Goal: Task Accomplishment & Management: Use online tool/utility

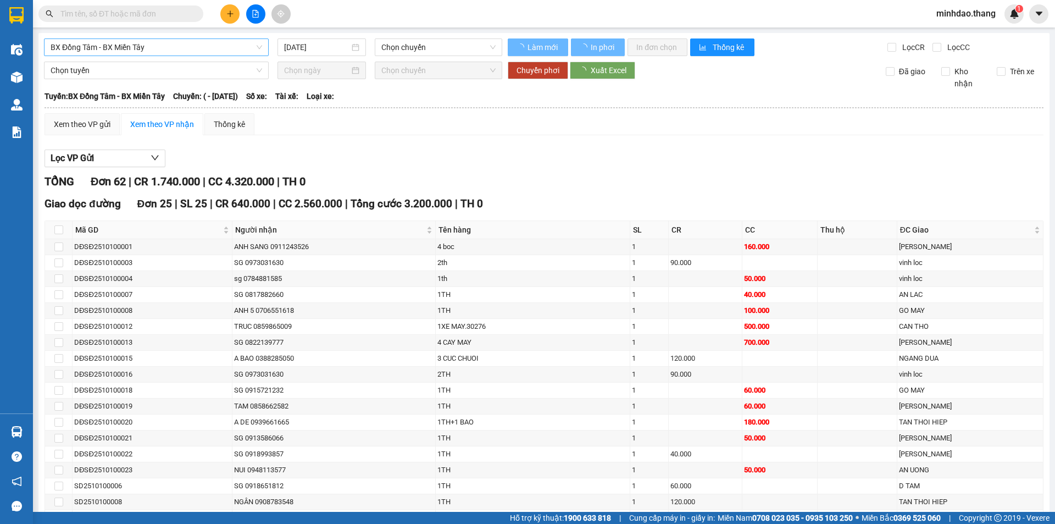
click at [185, 45] on span "BX Đồng Tâm - BX Miền Tây" at bounding box center [157, 47] width 212 height 16
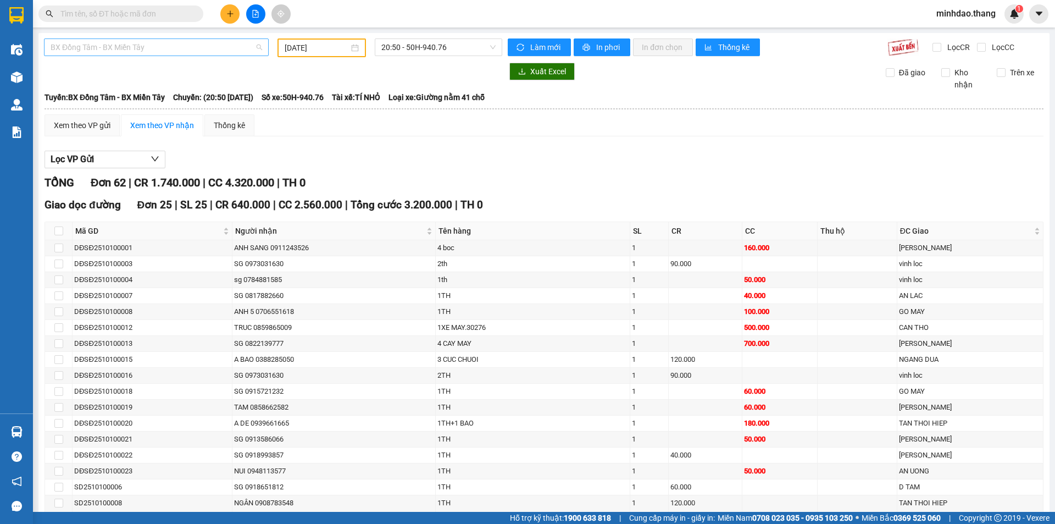
type input "[DATE]"
click at [419, 10] on div "Kết quả tìm kiếm ( 0 ) Bộ lọc No Data minhdao.thang 1" at bounding box center [527, 13] width 1055 height 27
click at [173, 43] on span "BX Đồng Tâm - BX Miền Tây" at bounding box center [157, 47] width 212 height 16
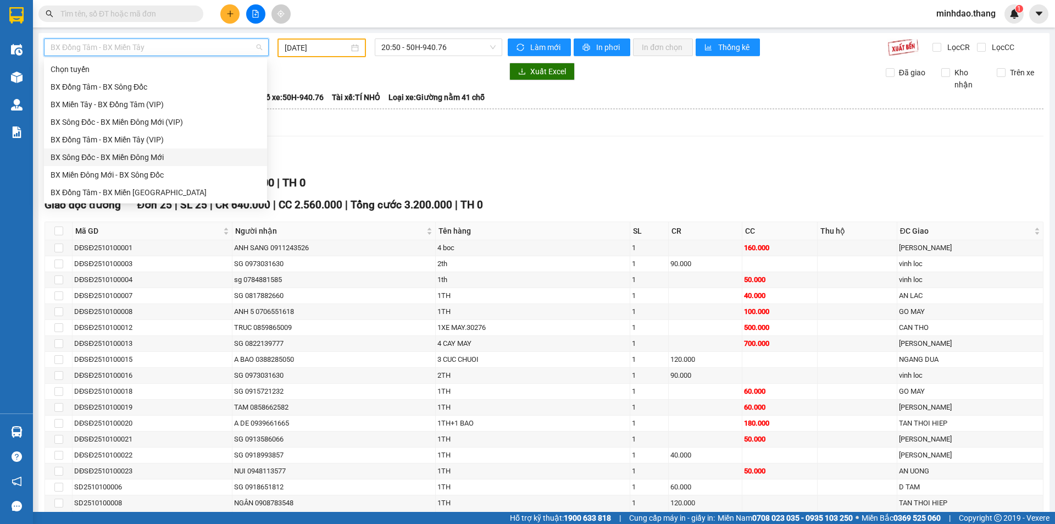
click at [136, 156] on div "BX Sông Đốc - BX Miền Đông Mới" at bounding box center [156, 157] width 210 height 12
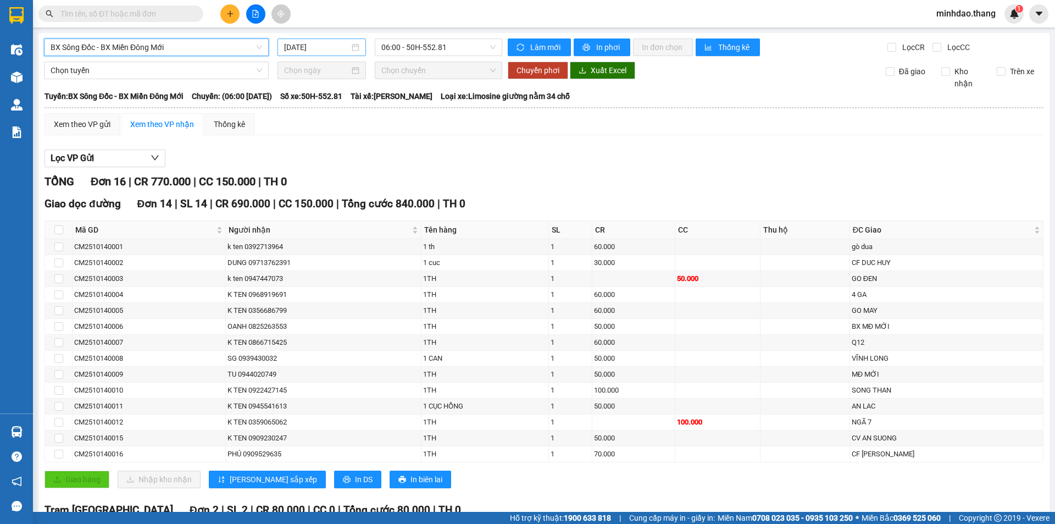
click at [313, 51] on input "[DATE]" at bounding box center [316, 47] width 65 height 12
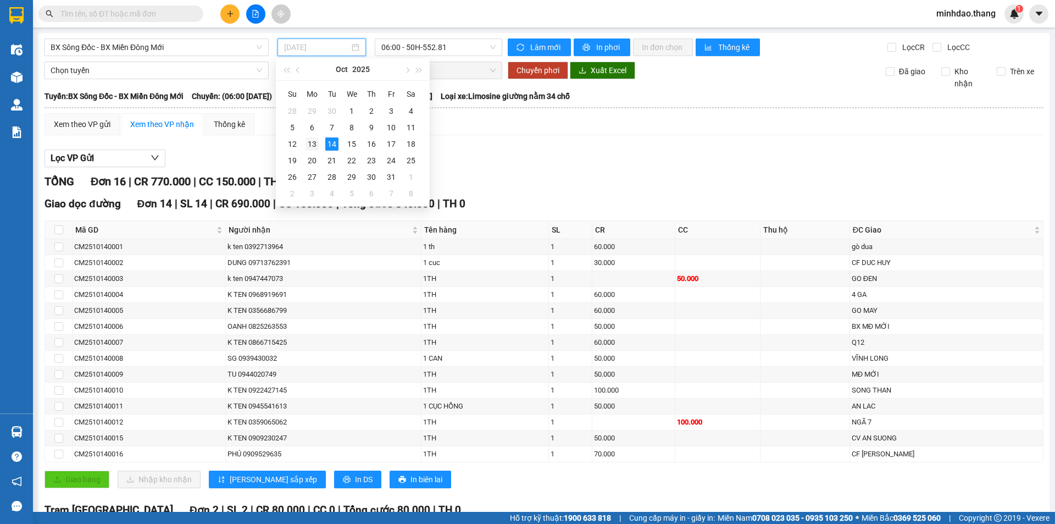
click at [313, 145] on div "13" at bounding box center [312, 143] width 13 height 13
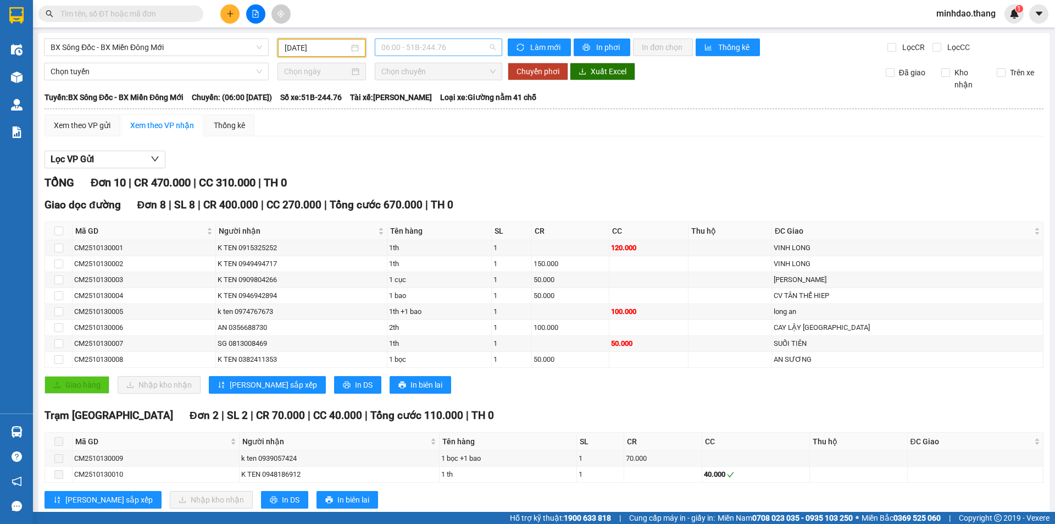
click at [424, 51] on span "06:00 - 51B-244.76" at bounding box center [438, 47] width 114 height 16
click at [554, 151] on div "Lọc VP Gửi" at bounding box center [544, 160] width 999 height 18
click at [321, 55] on div "[DATE]" at bounding box center [321, 47] width 88 height 19
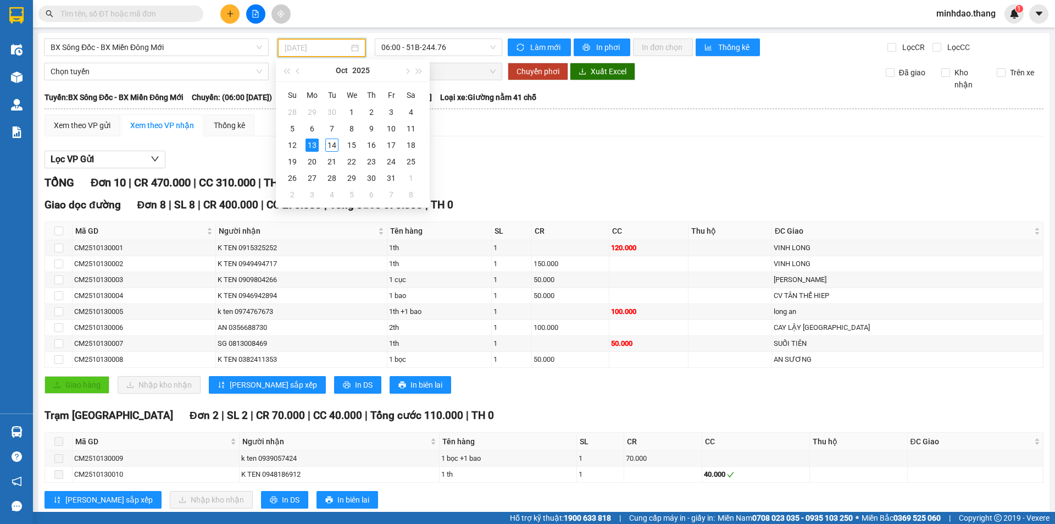
click at [310, 145] on div "13" at bounding box center [312, 144] width 13 height 13
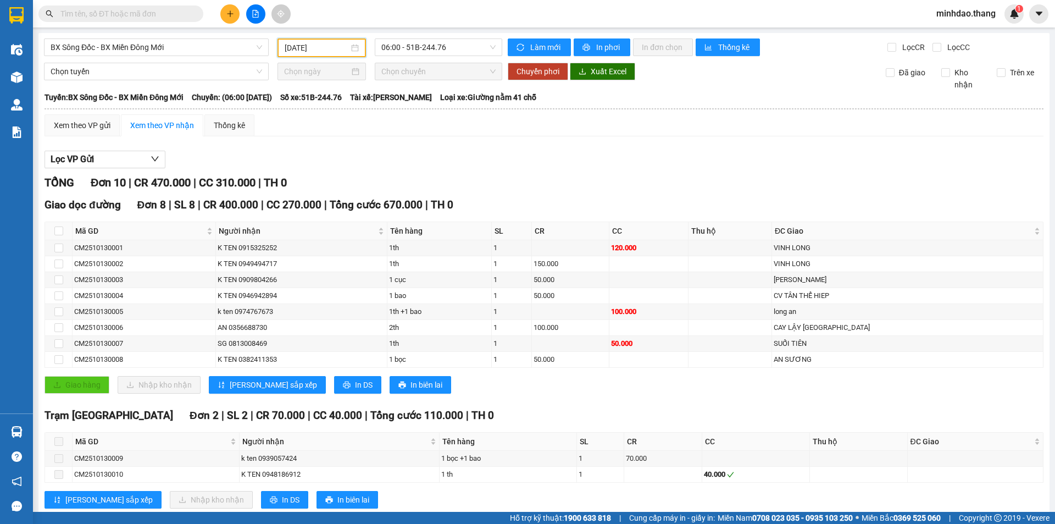
click at [309, 52] on input "[DATE]" at bounding box center [317, 48] width 64 height 12
click at [501, 165] on div "Lọc VP Gửi" at bounding box center [544, 160] width 999 height 18
click at [320, 48] on input "[DATE]" at bounding box center [317, 48] width 64 height 12
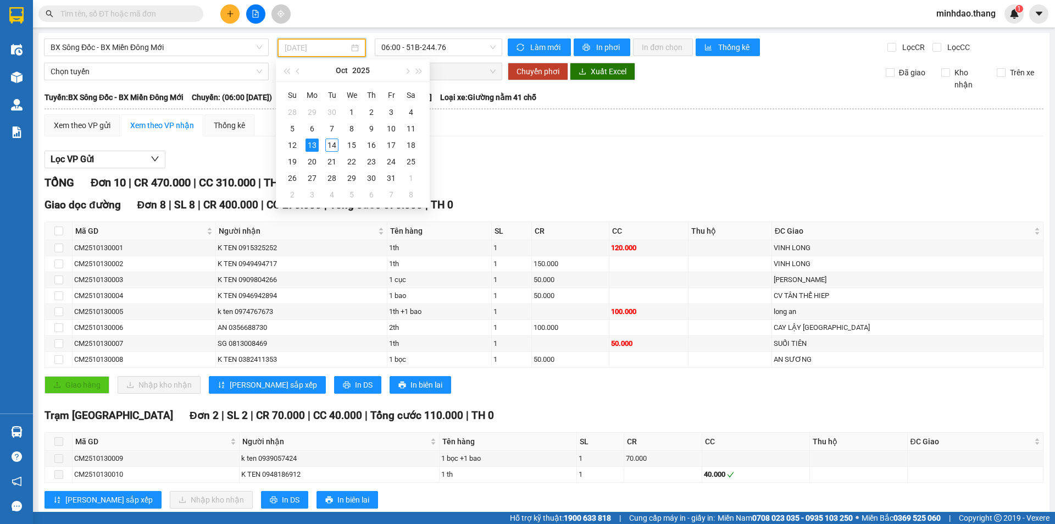
click at [311, 145] on div "13" at bounding box center [312, 144] width 13 height 13
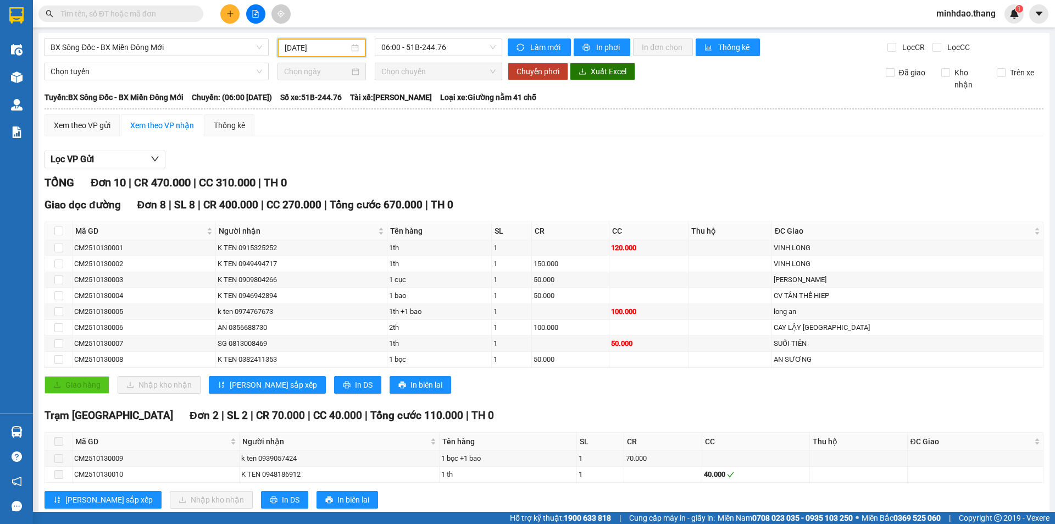
click at [458, 153] on div "Lọc VP Gửi" at bounding box center [544, 160] width 999 height 18
click at [317, 48] on input "[DATE]" at bounding box center [317, 48] width 64 height 12
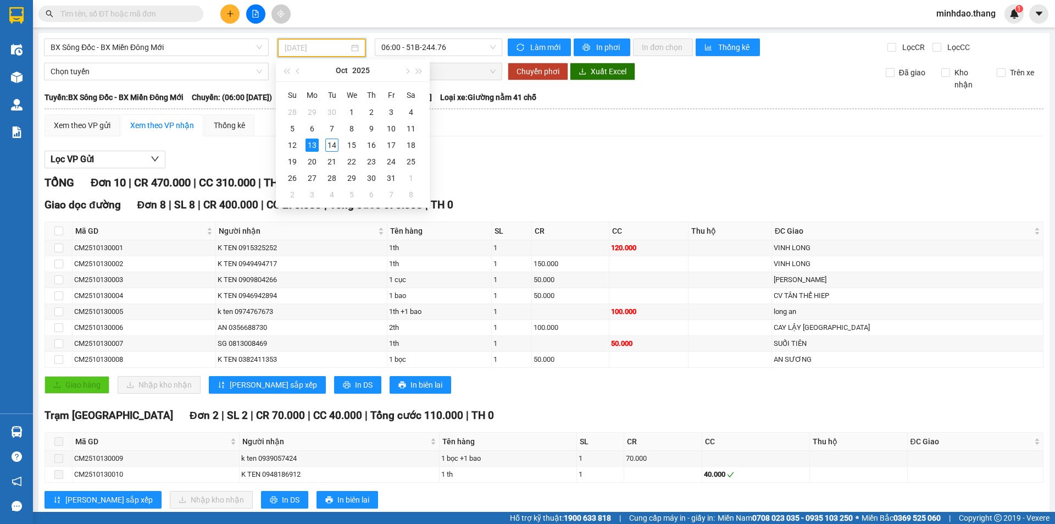
click at [308, 141] on div "13" at bounding box center [312, 144] width 13 height 13
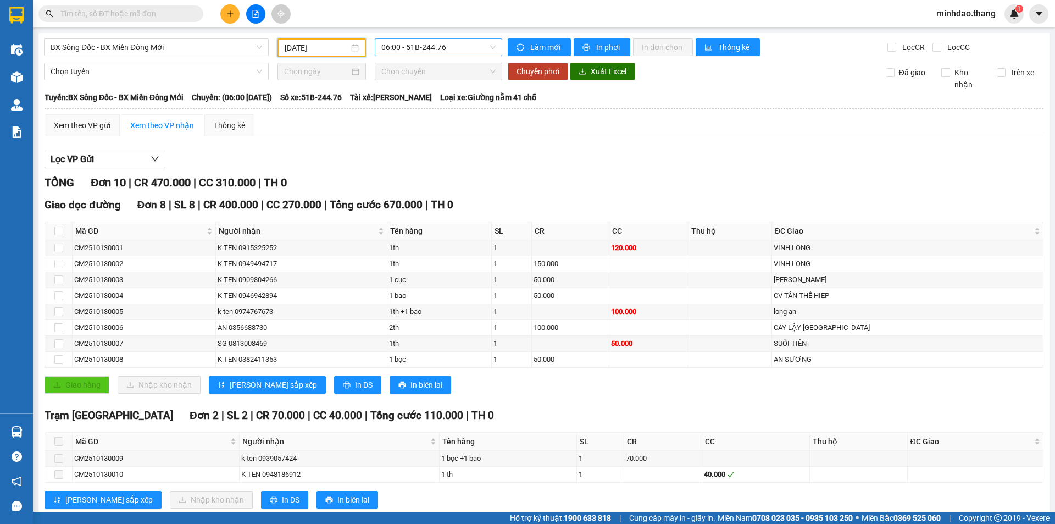
click at [443, 54] on span "06:00 - 51B-244.76" at bounding box center [438, 47] width 114 height 16
click at [531, 130] on div "Xem theo VP gửi Xem theo VP nhận Thống kê" at bounding box center [544, 125] width 999 height 22
click at [430, 53] on span "06:00 - 51B-244.76" at bounding box center [438, 47] width 114 height 16
click at [591, 162] on div "Lọc VP Gửi" at bounding box center [544, 160] width 999 height 18
click at [398, 56] on div "06:00 - 51B-244.76" at bounding box center [438, 47] width 136 height 19
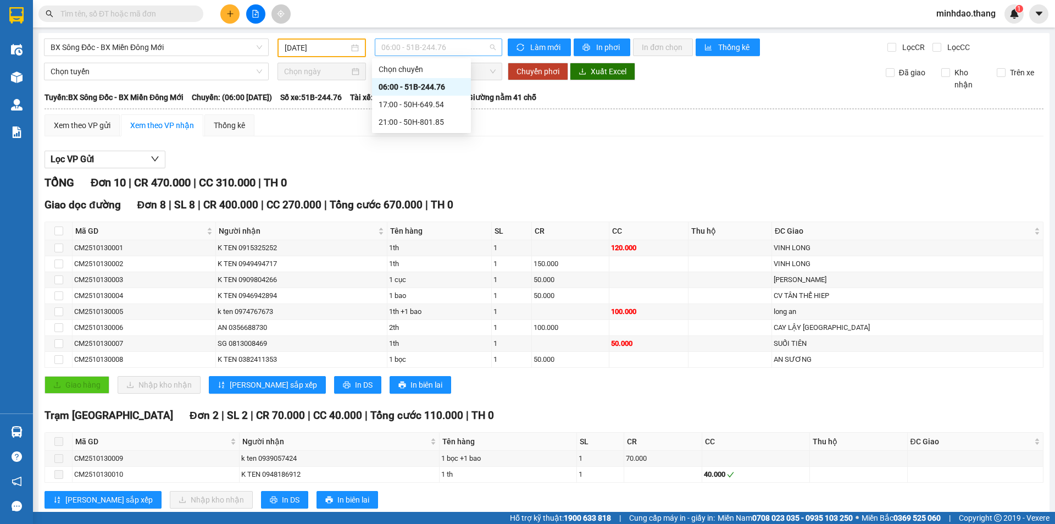
click at [419, 53] on span "06:00 - 51B-244.76" at bounding box center [438, 47] width 114 height 16
drag, startPoint x: 410, startPoint y: 119, endPoint x: 558, endPoint y: 160, distance: 153.8
click at [558, 160] on body "Kết quả tìm kiếm ( 0 ) Bộ lọc No Data minhdao.thang 1 Điều hành xe Kho hàng mới…" at bounding box center [527, 262] width 1055 height 524
click at [299, 65] on div at bounding box center [321, 72] width 88 height 18
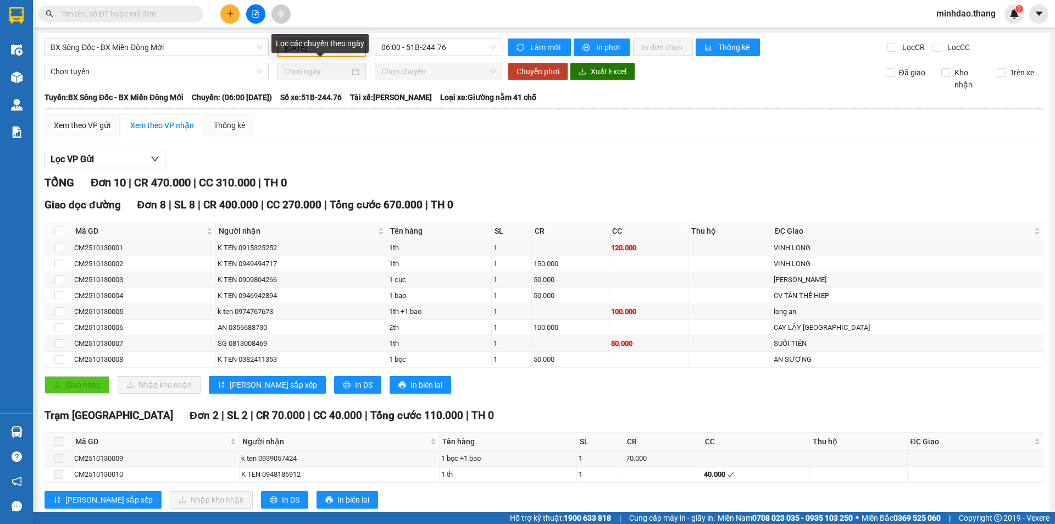
click at [319, 54] on div "Lọc các chuyến theo ngày" at bounding box center [319, 47] width 97 height 26
click at [293, 46] on div "Lọc các chuyến theo ngày" at bounding box center [319, 43] width 97 height 19
click at [508, 120] on div "Xem theo VP gửi Xem theo VP nhận Thống kê" at bounding box center [544, 125] width 999 height 22
click at [428, 57] on div "06:00 - 51B-244.76" at bounding box center [438, 47] width 136 height 19
click at [424, 51] on span "06:00 - 51B-244.76" at bounding box center [438, 47] width 114 height 16
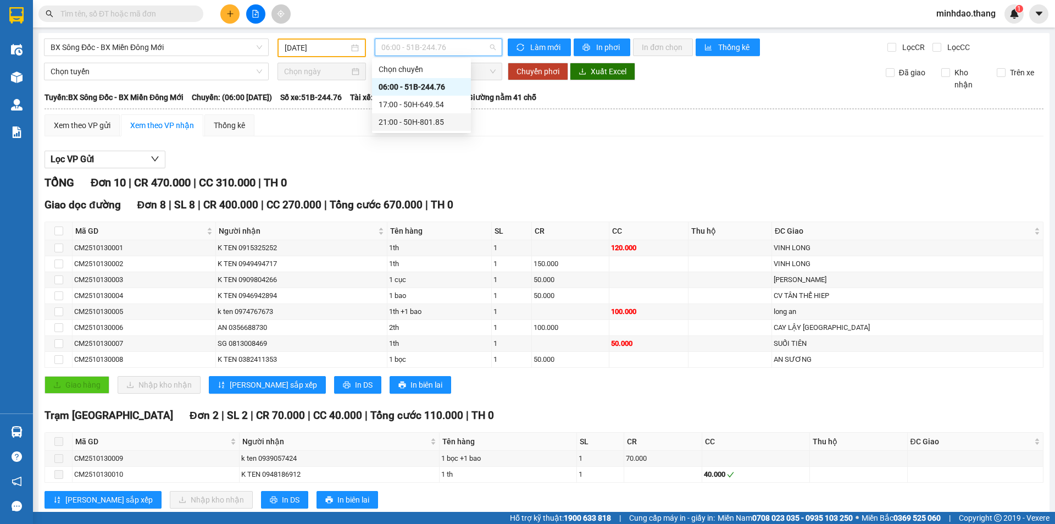
click at [404, 124] on div "21:00 - 50H-801.85" at bounding box center [422, 122] width 86 height 12
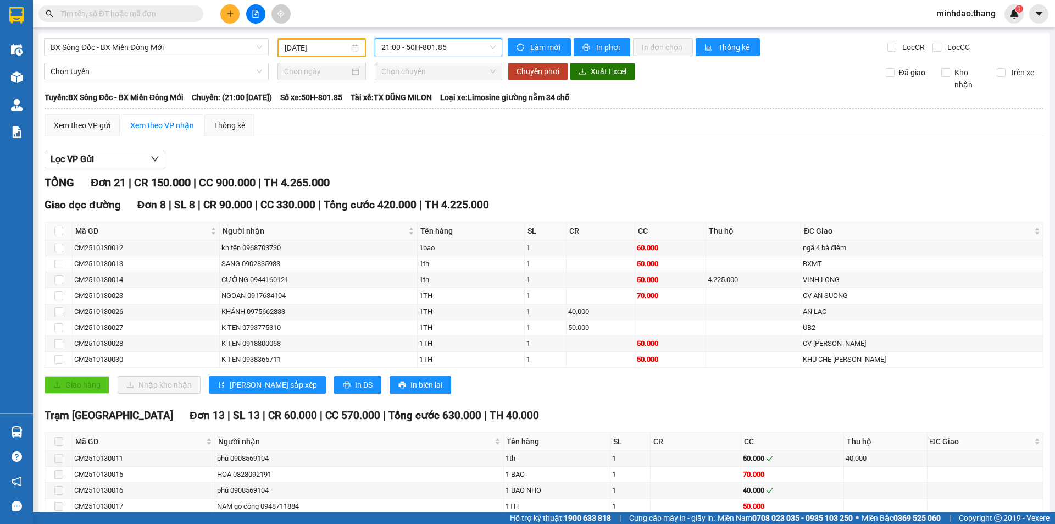
click at [448, 46] on span "21:00 - 50H-801.85" at bounding box center [438, 47] width 114 height 16
click at [567, 223] on th "CR" at bounding box center [601, 231] width 69 height 18
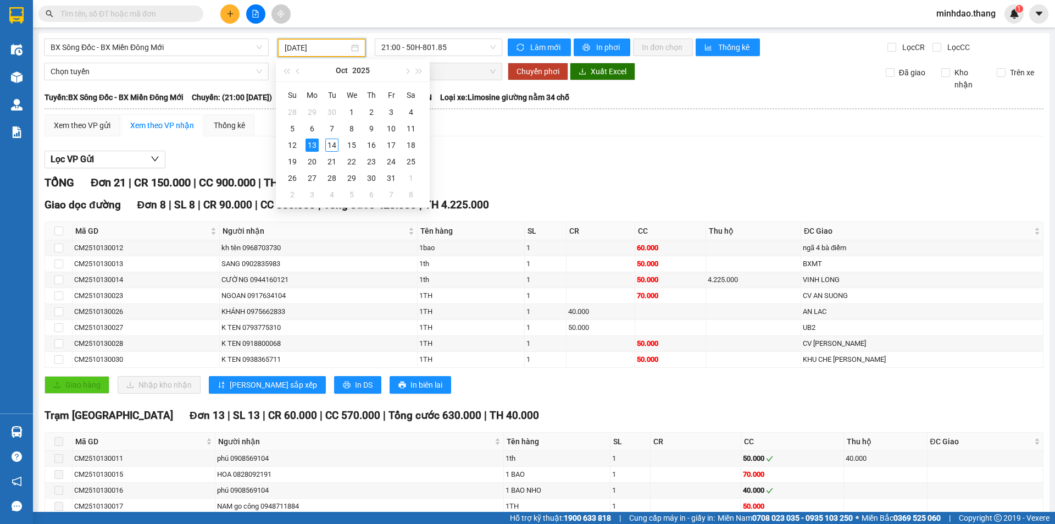
click at [325, 53] on input "[DATE]" at bounding box center [317, 48] width 64 height 12
click at [292, 145] on div "12" at bounding box center [292, 144] width 13 height 13
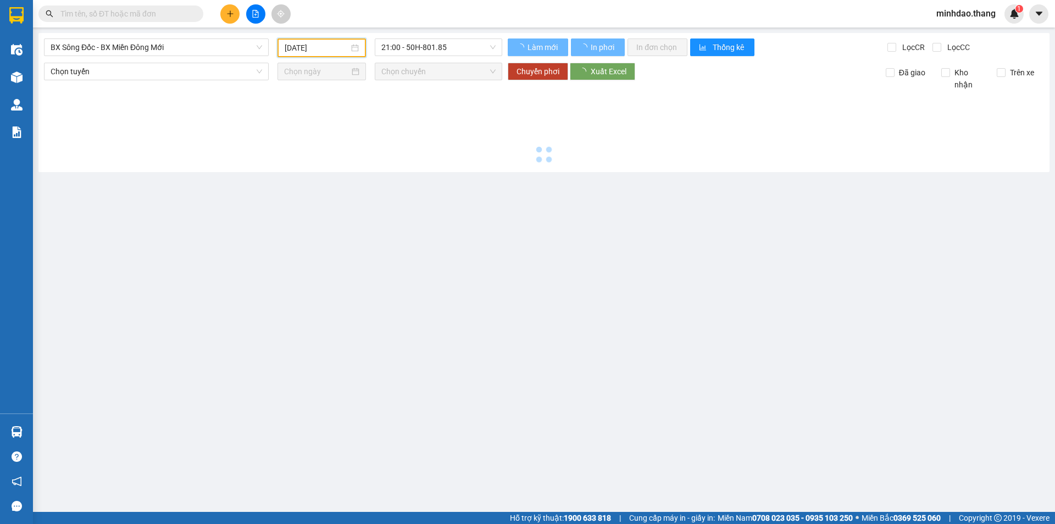
type input "[DATE]"
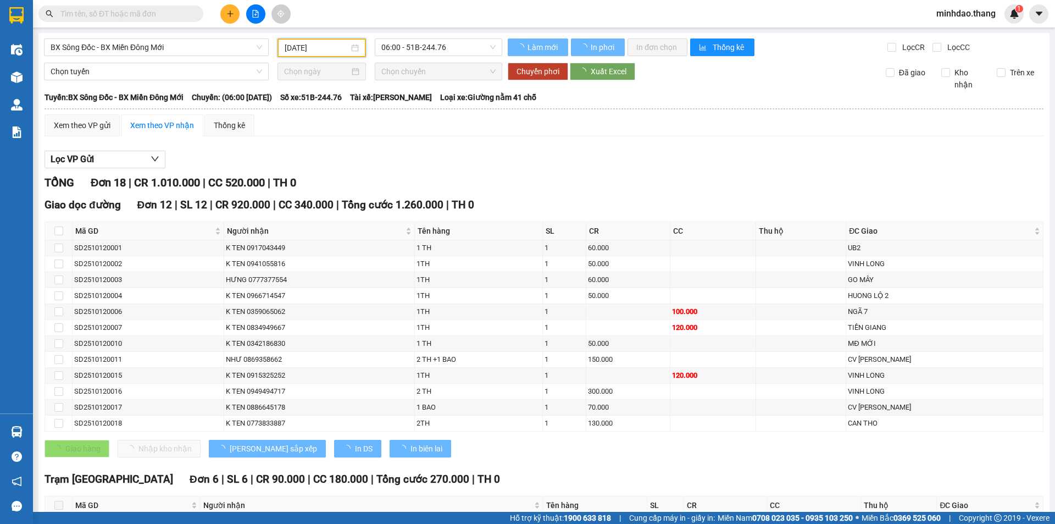
click at [410, 48] on span "06:00 - 51B-244.76" at bounding box center [438, 47] width 114 height 16
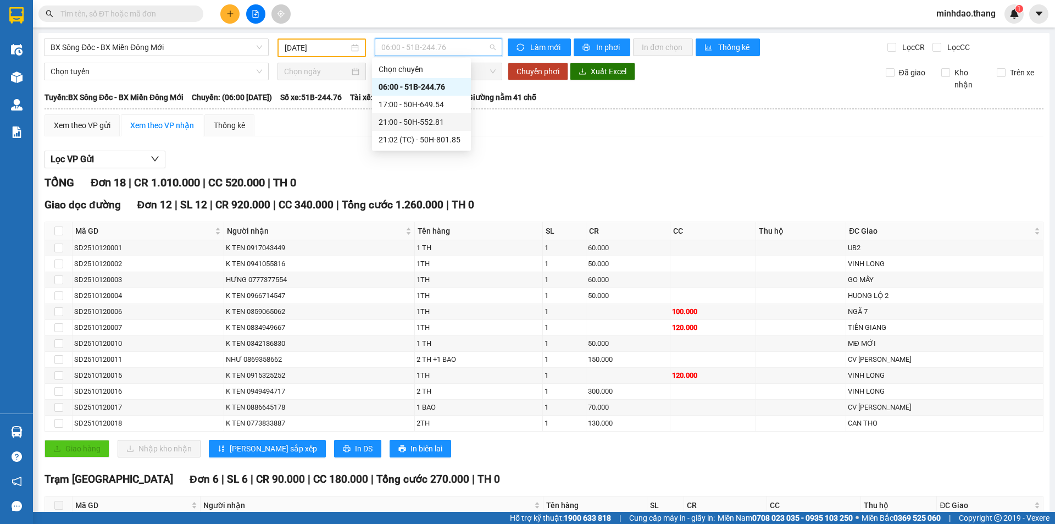
click at [410, 120] on div "21:00 - 50H-552.81" at bounding box center [422, 122] width 86 height 12
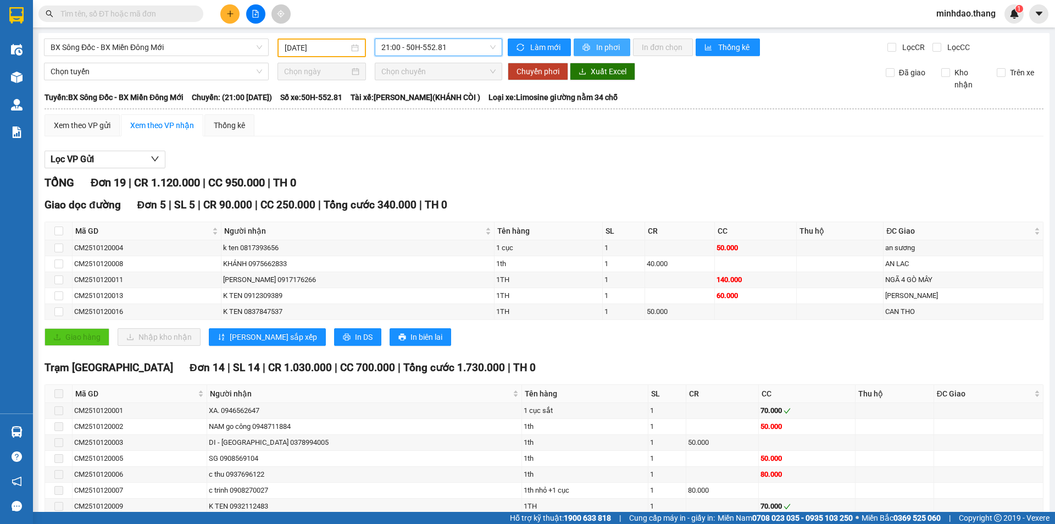
click at [584, 51] on span "printer" at bounding box center [586, 47] width 9 height 9
click at [423, 54] on span "21:00 - 50H-552.81" at bounding box center [438, 47] width 114 height 16
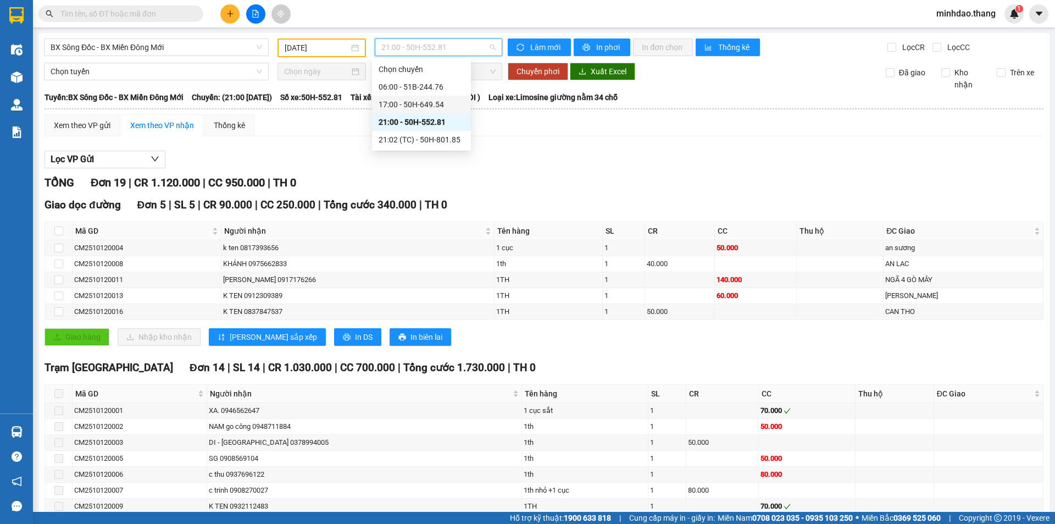
click at [412, 102] on div "17:00 - 50H-649.54" at bounding box center [422, 104] width 86 height 12
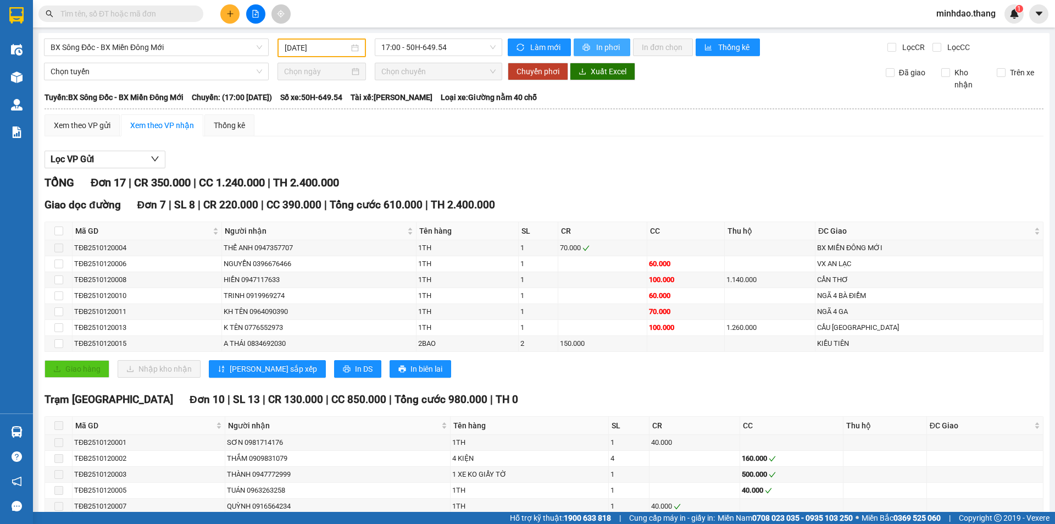
click at [598, 51] on span "In phơi" at bounding box center [608, 47] width 25 height 12
click at [427, 51] on span "17:00 - 50H-649.54" at bounding box center [438, 47] width 114 height 16
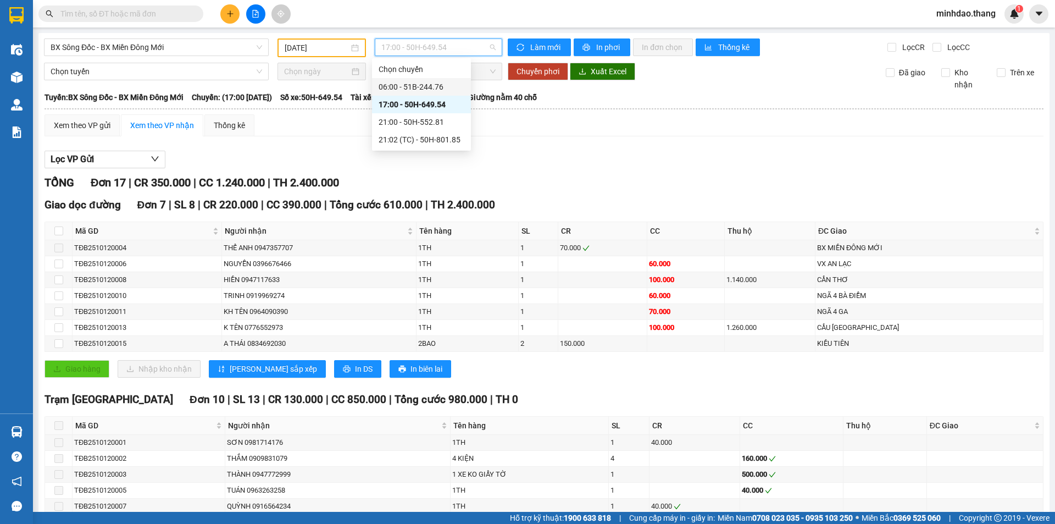
click at [419, 87] on div "06:00 - 51B-244.76" at bounding box center [422, 87] width 86 height 12
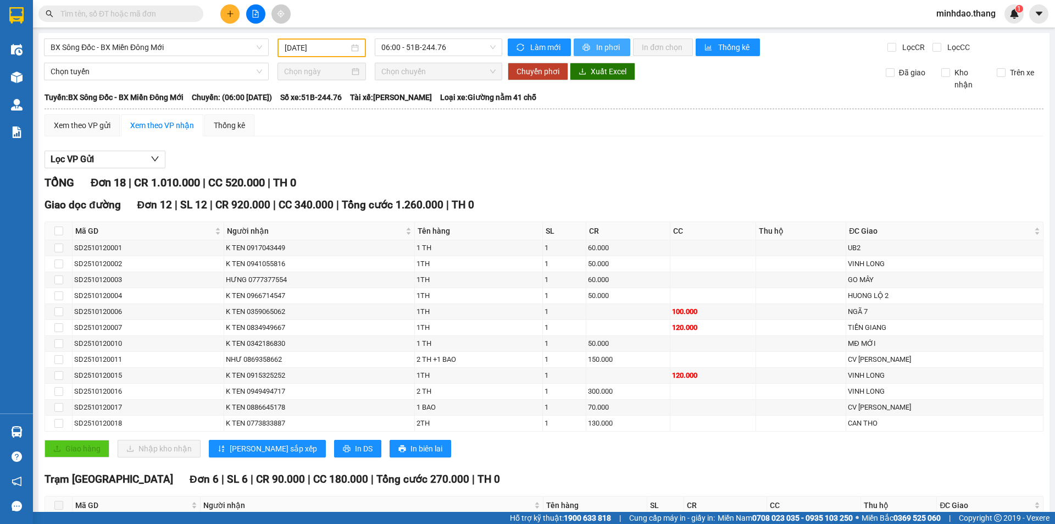
click at [582, 51] on icon "printer" at bounding box center [586, 47] width 8 height 8
click at [406, 49] on span "06:00 - 51B-244.76" at bounding box center [438, 47] width 114 height 16
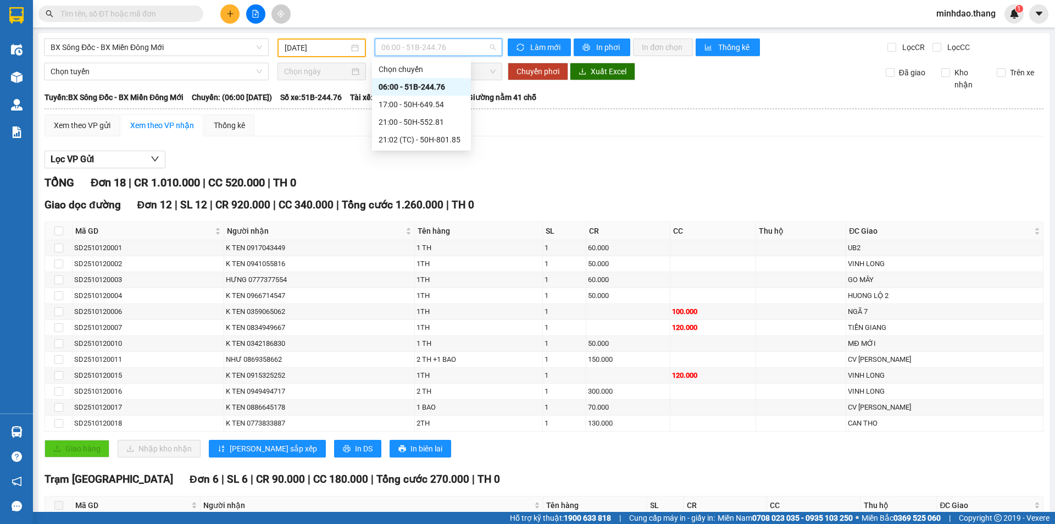
click at [429, 85] on div "06:00 - 51B-244.76" at bounding box center [422, 87] width 86 height 12
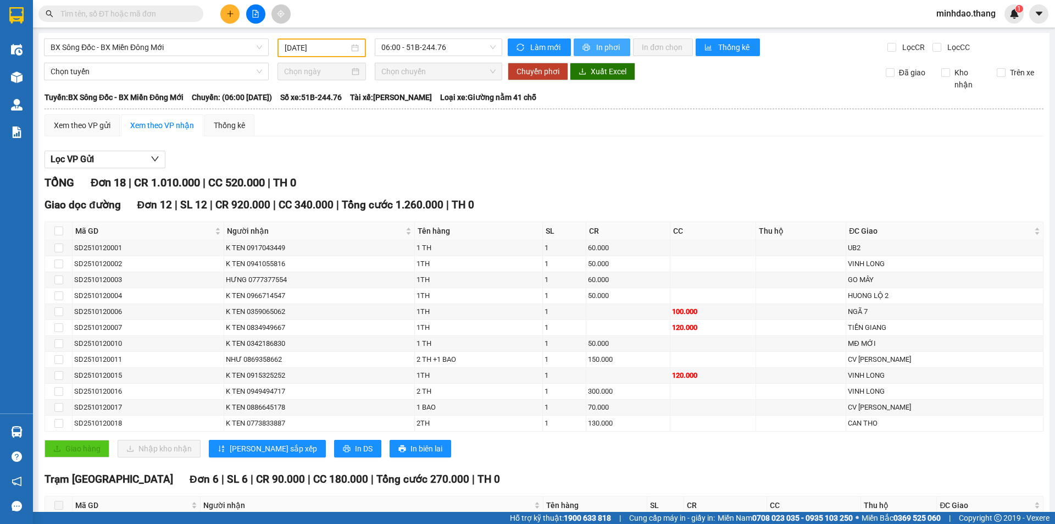
click at [578, 48] on button "In phơi" at bounding box center [602, 47] width 57 height 18
drag, startPoint x: 188, startPoint y: 45, endPoint x: 180, endPoint y: 70, distance: 26.1
click at [188, 46] on span "BX Sông Đốc - BX Miền Đông Mới" at bounding box center [157, 47] width 212 height 16
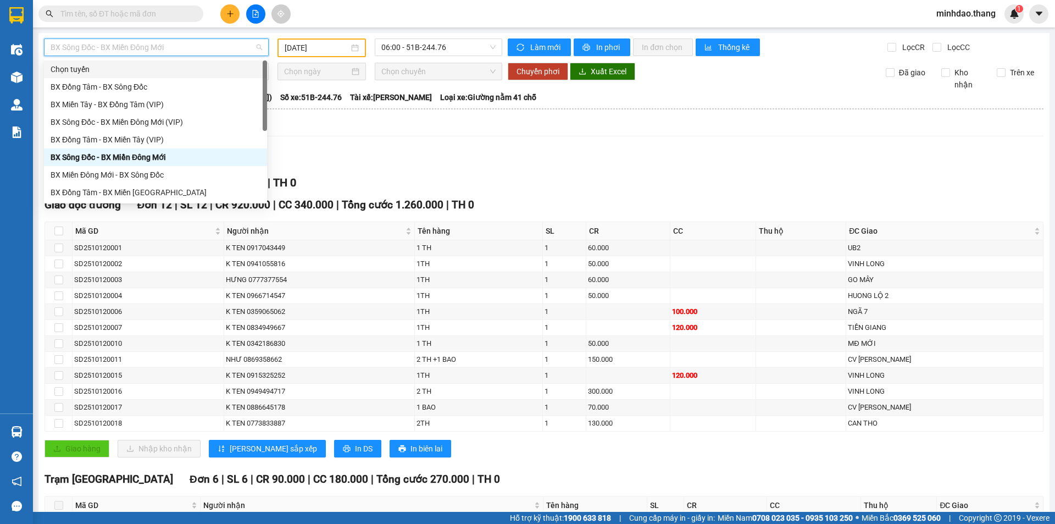
scroll to position [106, 0]
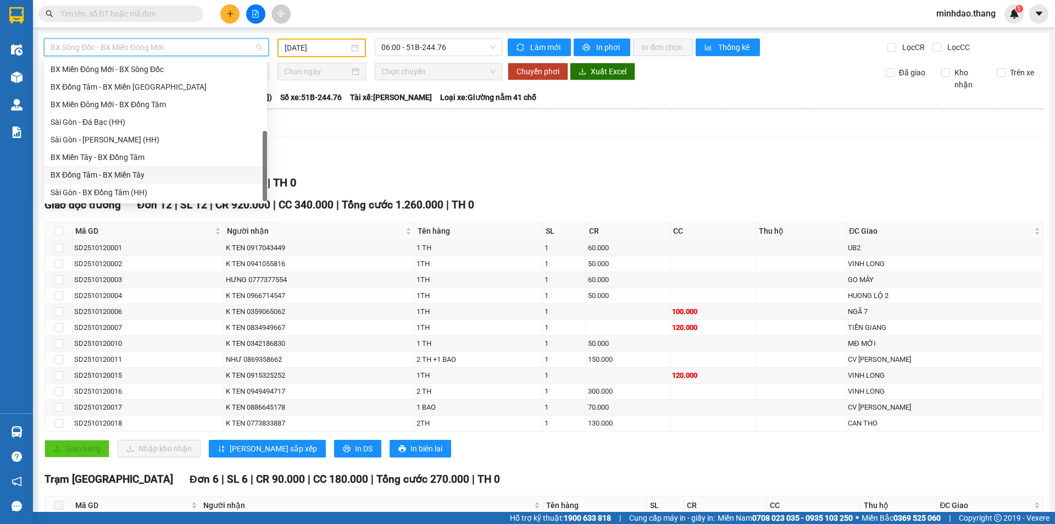
click at [124, 179] on div "BX Đồng Tâm - BX Miền Tây" at bounding box center [156, 175] width 210 height 12
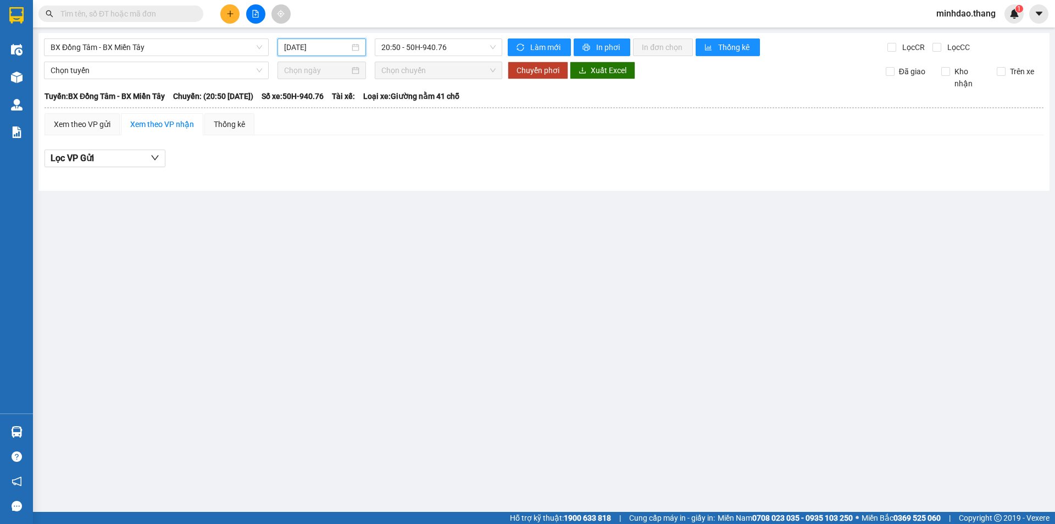
drag, startPoint x: 308, startPoint y: 45, endPoint x: 326, endPoint y: 76, distance: 36.0
click at [308, 45] on input "[DATE]" at bounding box center [316, 47] width 65 height 12
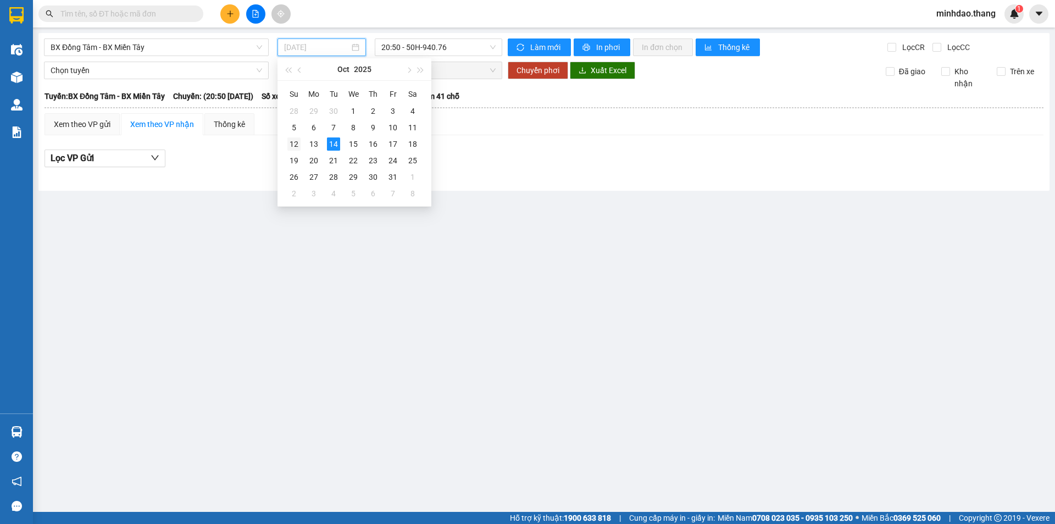
click at [297, 145] on div "12" at bounding box center [293, 143] width 13 height 13
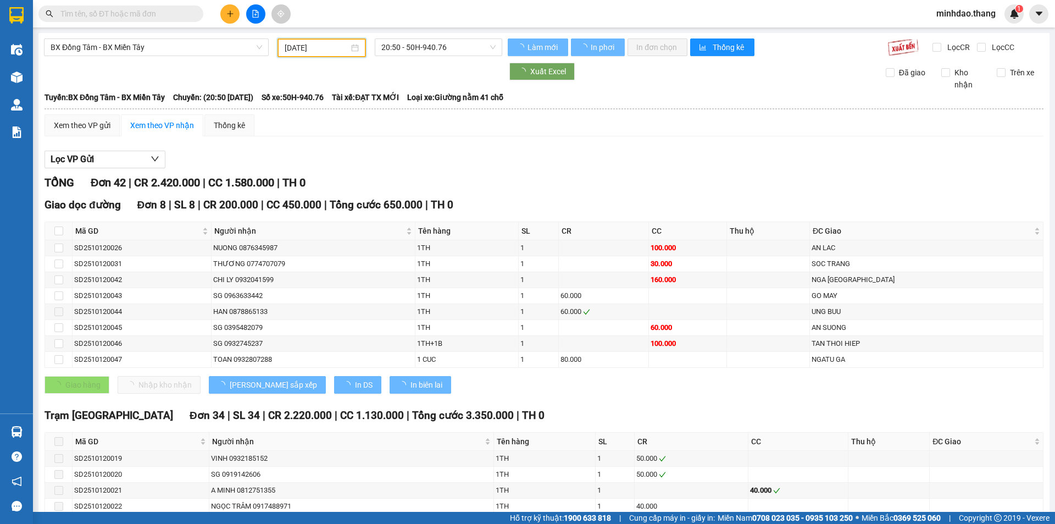
click at [426, 43] on span "20:50 - 50H-940.76" at bounding box center [438, 47] width 114 height 16
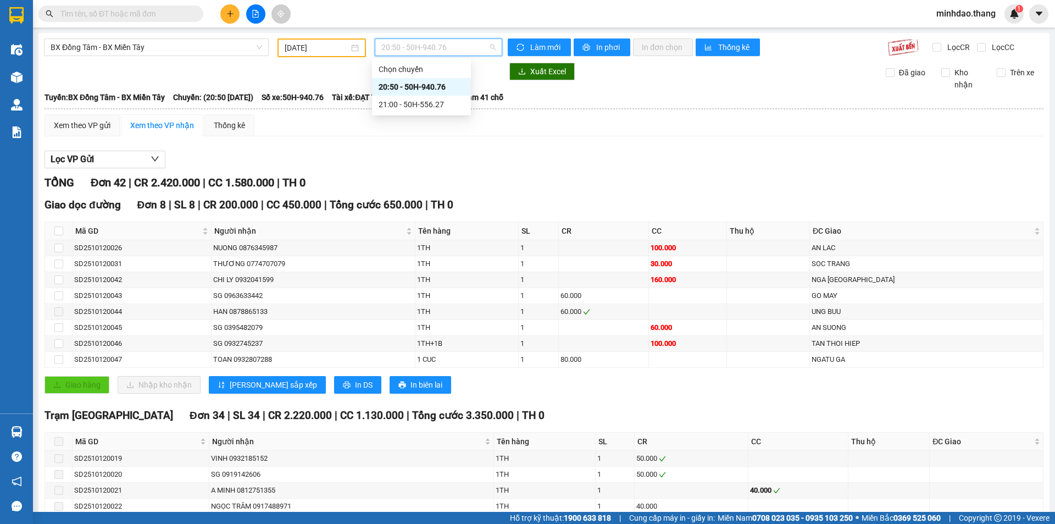
click at [417, 89] on div "20:50 - 50H-940.76" at bounding box center [422, 87] width 86 height 12
drag, startPoint x: 590, startPoint y: 46, endPoint x: 591, endPoint y: 52, distance: 6.8
click at [590, 46] on button "In phơi" at bounding box center [602, 47] width 57 height 18
click at [312, 46] on input "[DATE]" at bounding box center [317, 48] width 64 height 12
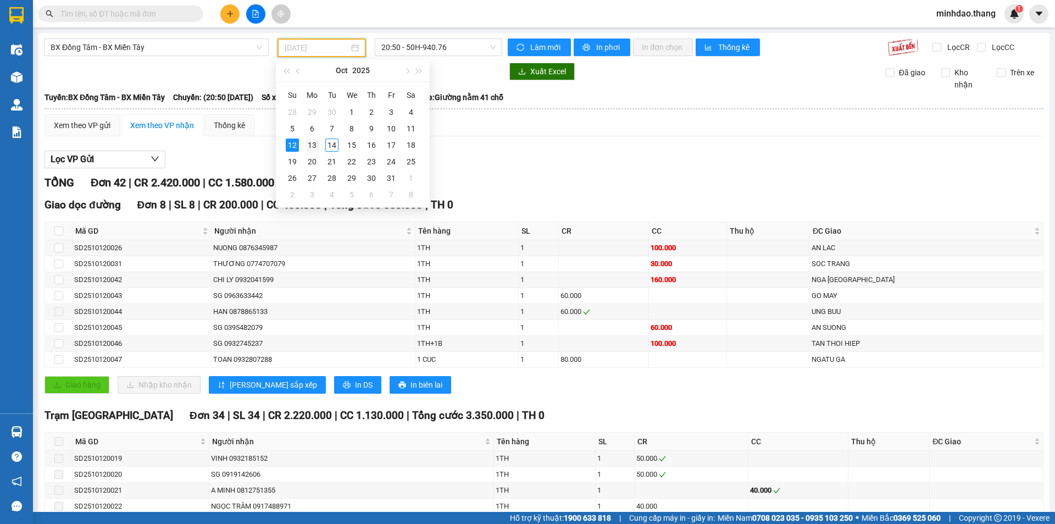
click at [318, 145] on div "13" at bounding box center [312, 144] width 13 height 13
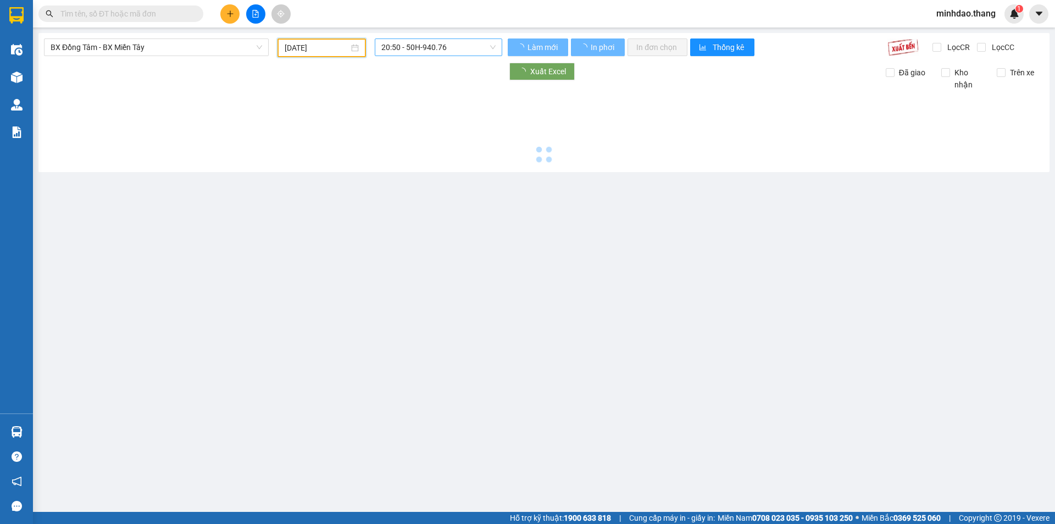
type input "[DATE]"
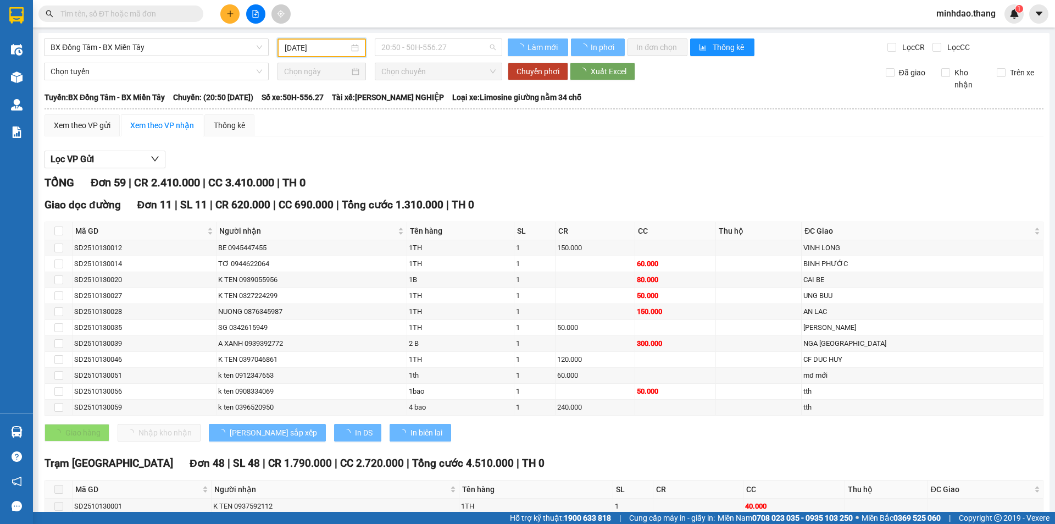
drag, startPoint x: 425, startPoint y: 46, endPoint x: 410, endPoint y: 101, distance: 57.3
click at [425, 46] on span "20:50 - 50H-556.27" at bounding box center [438, 47] width 114 height 16
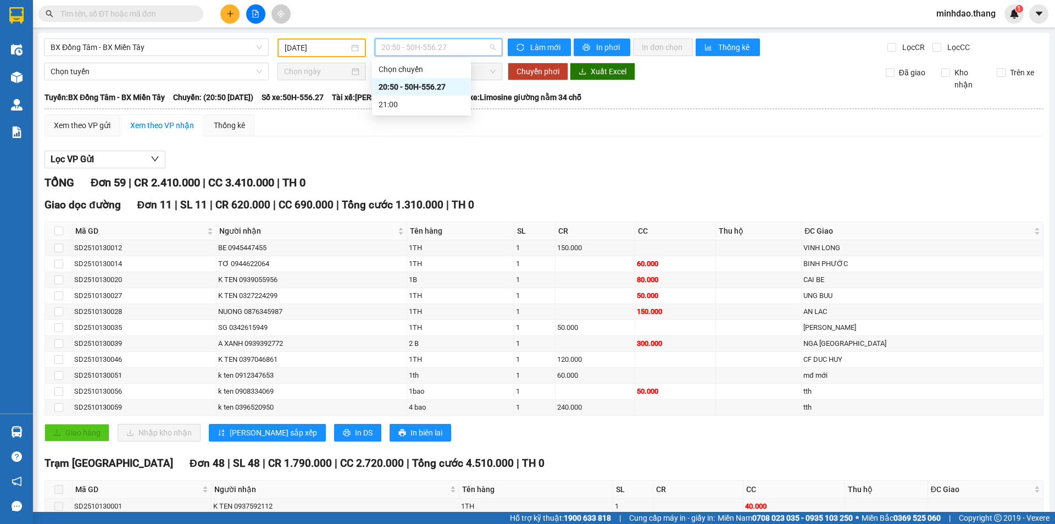
click at [416, 85] on div "20:50 - 50H-556.27" at bounding box center [422, 87] width 86 height 12
click at [586, 41] on button "In phơi" at bounding box center [602, 47] width 57 height 18
click at [152, 47] on span "BX Đồng Tâm - BX Miền Tây" at bounding box center [157, 47] width 212 height 16
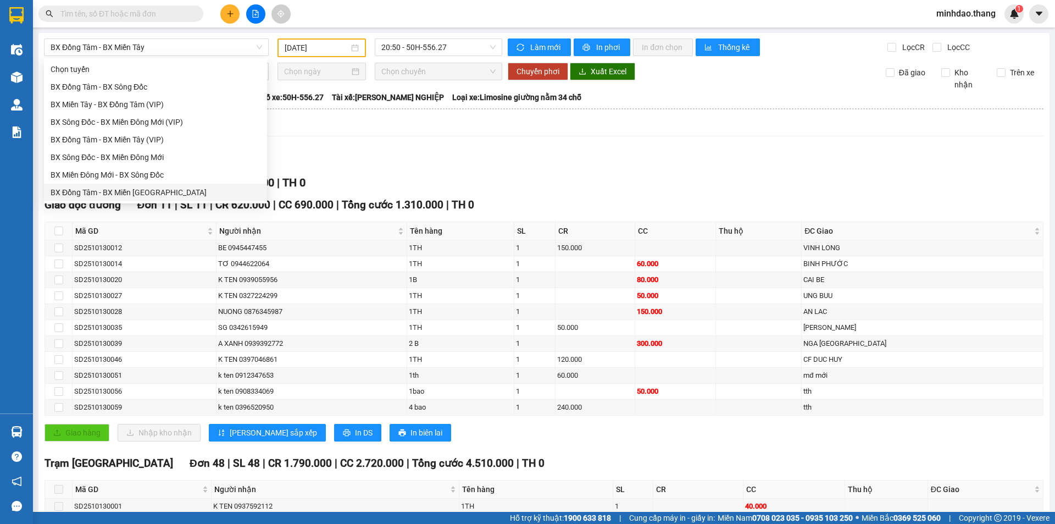
click at [421, 156] on div "Lọc VP Gửi" at bounding box center [544, 160] width 999 height 18
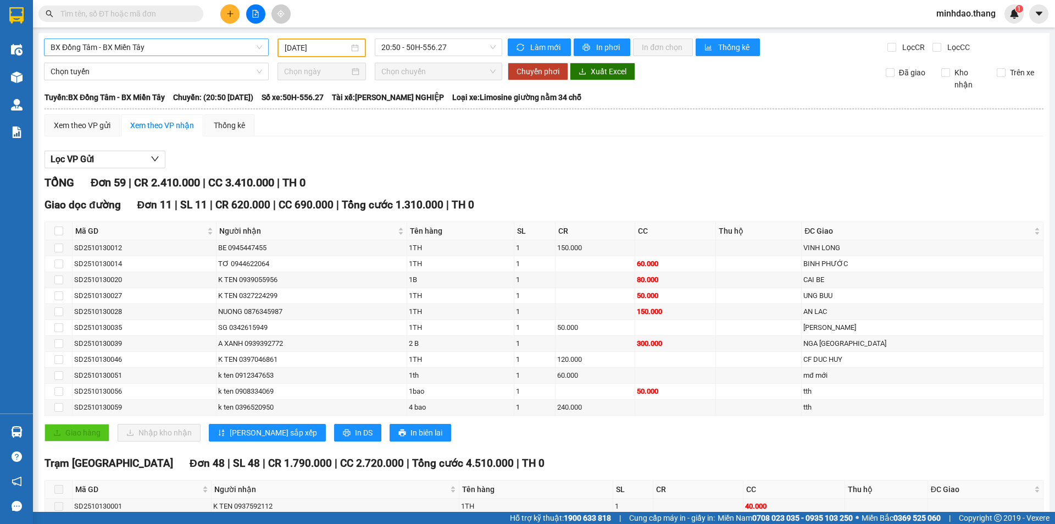
drag, startPoint x: 194, startPoint y: 43, endPoint x: 201, endPoint y: 116, distance: 74.0
click at [192, 52] on span "BX Đồng Tâm - BX Miền Tây" at bounding box center [157, 47] width 212 height 16
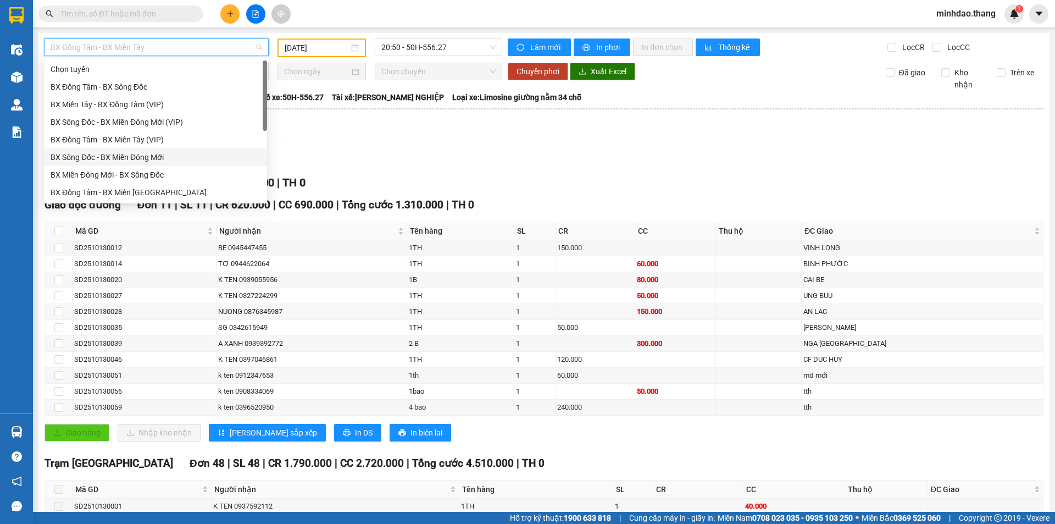
click at [152, 159] on div "BX Sông Đốc - BX Miền Đông Mới" at bounding box center [156, 157] width 210 height 12
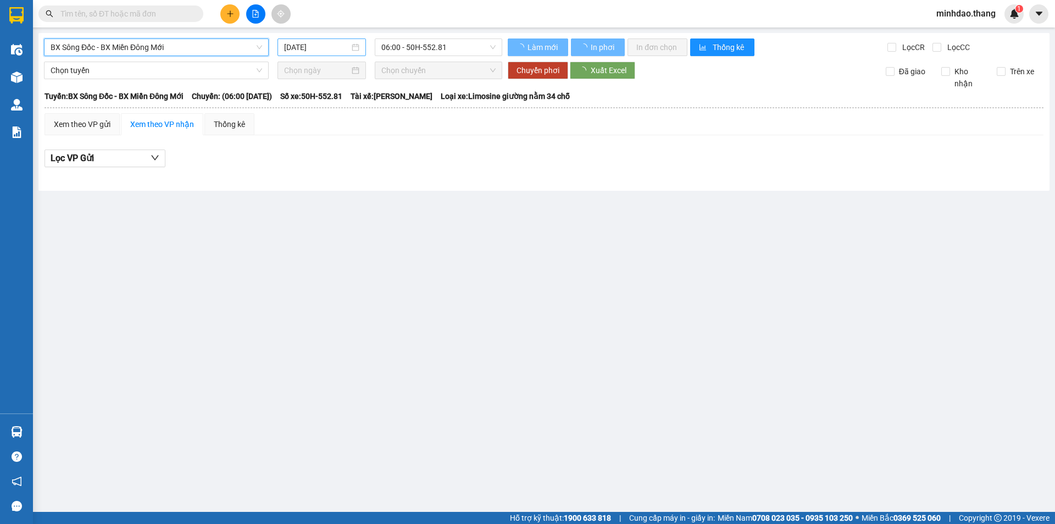
click at [314, 50] on input "[DATE]" at bounding box center [316, 47] width 65 height 12
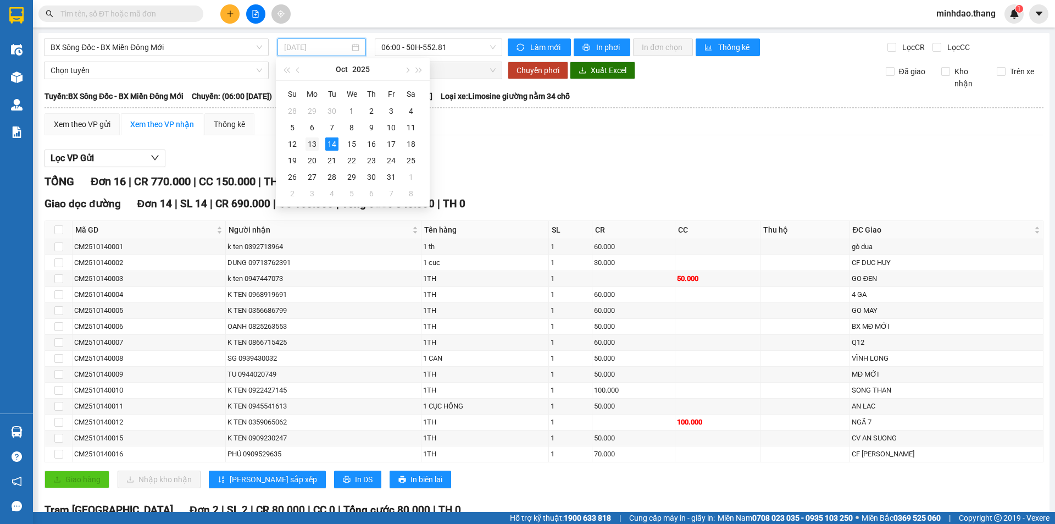
click at [314, 144] on div "13" at bounding box center [312, 143] width 13 height 13
type input "[DATE]"
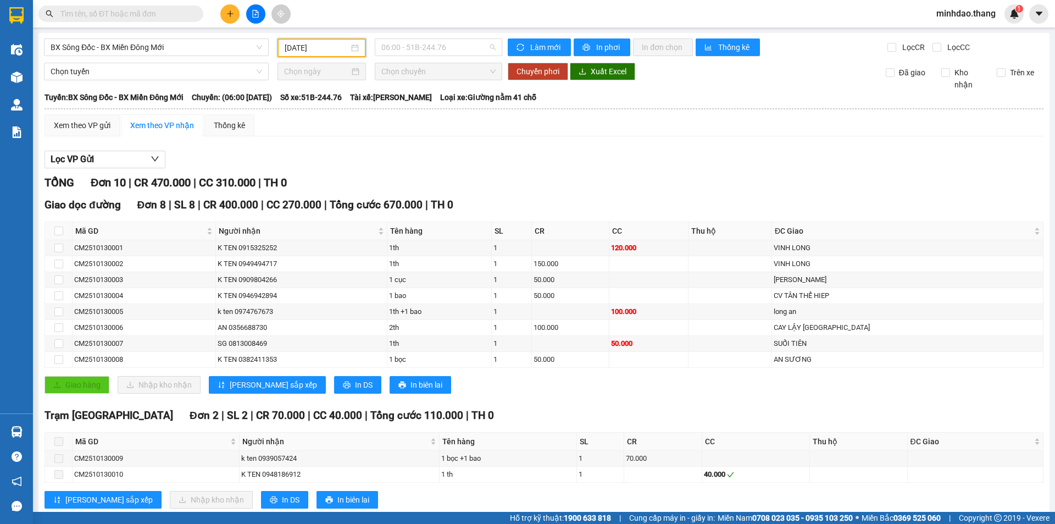
drag, startPoint x: 426, startPoint y: 48, endPoint x: 430, endPoint y: 65, distance: 17.6
click at [426, 48] on span "06:00 - 51B-244.76" at bounding box center [438, 47] width 114 height 16
click at [418, 87] on div "06:00 - 51B-244.76" at bounding box center [422, 87] width 86 height 12
click at [440, 49] on span "06:00 - 51B-244.76" at bounding box center [438, 47] width 114 height 16
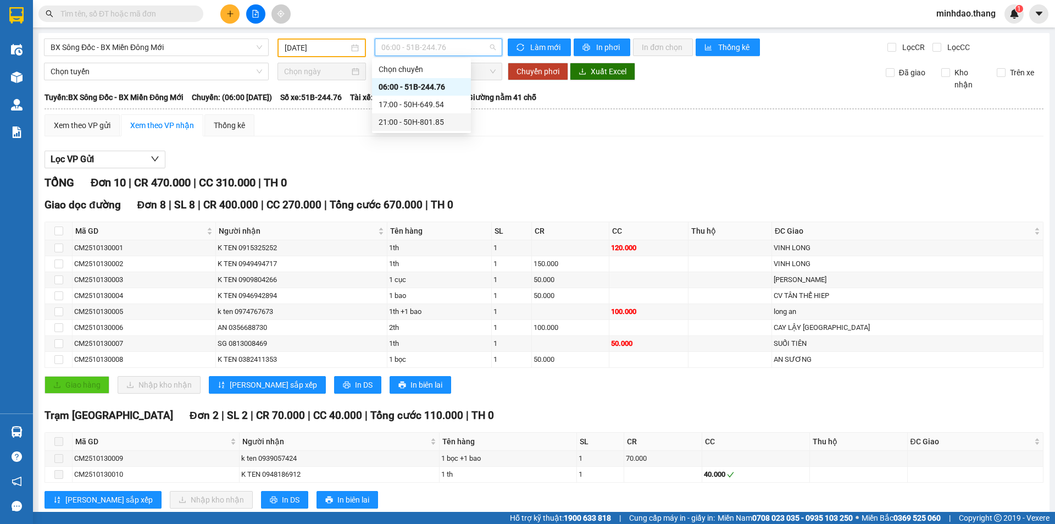
click at [411, 119] on div "21:00 - 50H-801.85" at bounding box center [422, 122] width 86 height 12
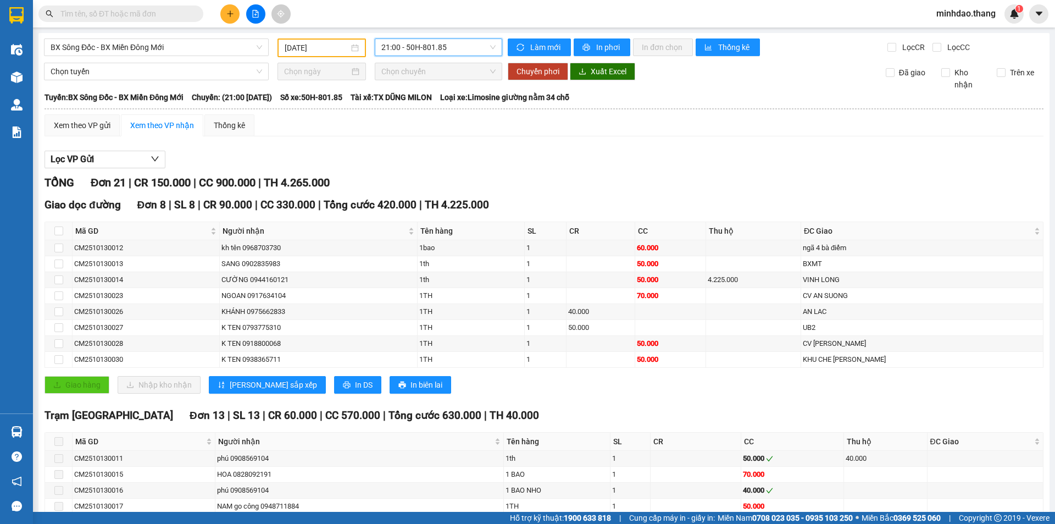
click at [424, 52] on span "21:00 - 50H-801.85" at bounding box center [438, 47] width 114 height 16
drag, startPoint x: 421, startPoint y: 104, endPoint x: 345, endPoint y: 166, distance: 98.5
click at [346, 135] on body "Kết quả tìm kiếm ( 0 ) Bộ lọc No Data minhdao.thang 1 Điều hành xe Kho hàng mới…" at bounding box center [527, 262] width 1055 height 524
click at [415, 103] on div "17:00 - 50H-649.54" at bounding box center [422, 104] width 86 height 12
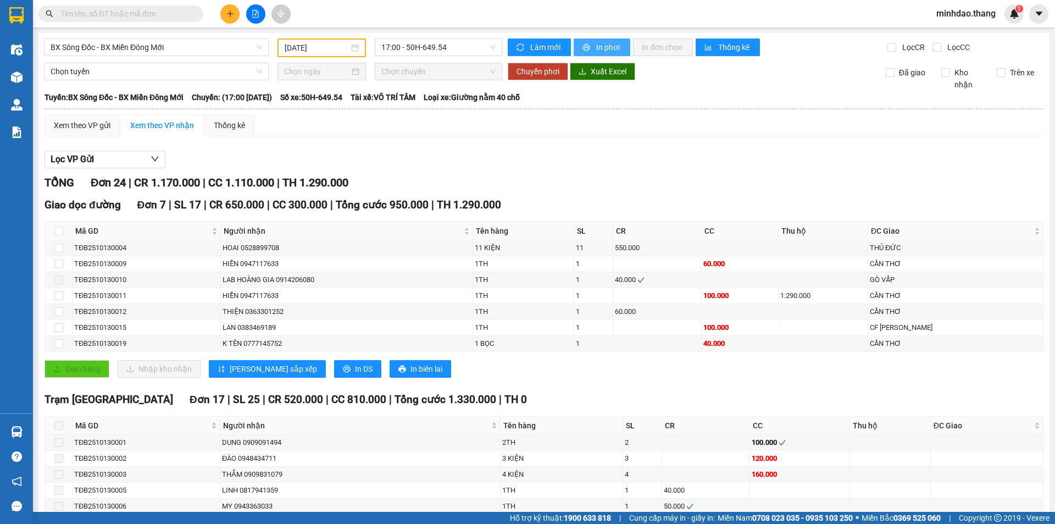
click at [591, 47] on button "In phơi" at bounding box center [602, 47] width 57 height 18
click at [435, 49] on span "17:00 - 50H-649.54" at bounding box center [438, 47] width 114 height 16
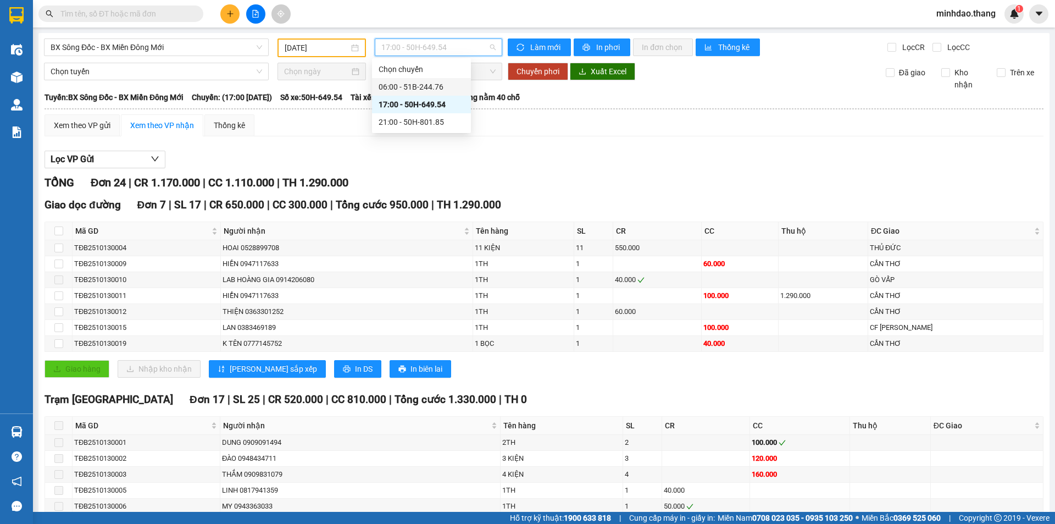
click at [412, 89] on div "06:00 - 51B-244.76" at bounding box center [422, 87] width 86 height 12
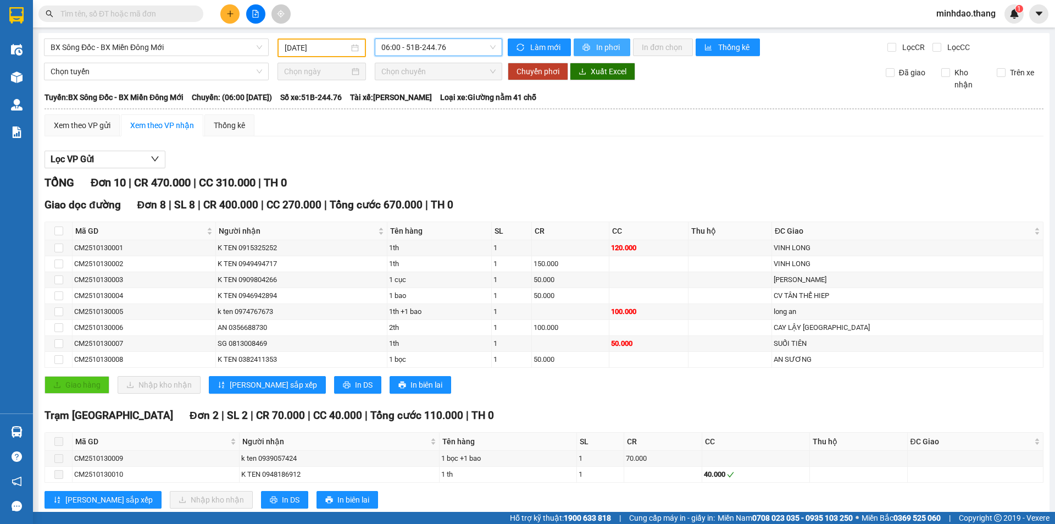
click at [596, 47] on span "In phơi" at bounding box center [608, 47] width 25 height 12
click at [444, 47] on span "06:00 - 51B-244.76" at bounding box center [438, 47] width 114 height 16
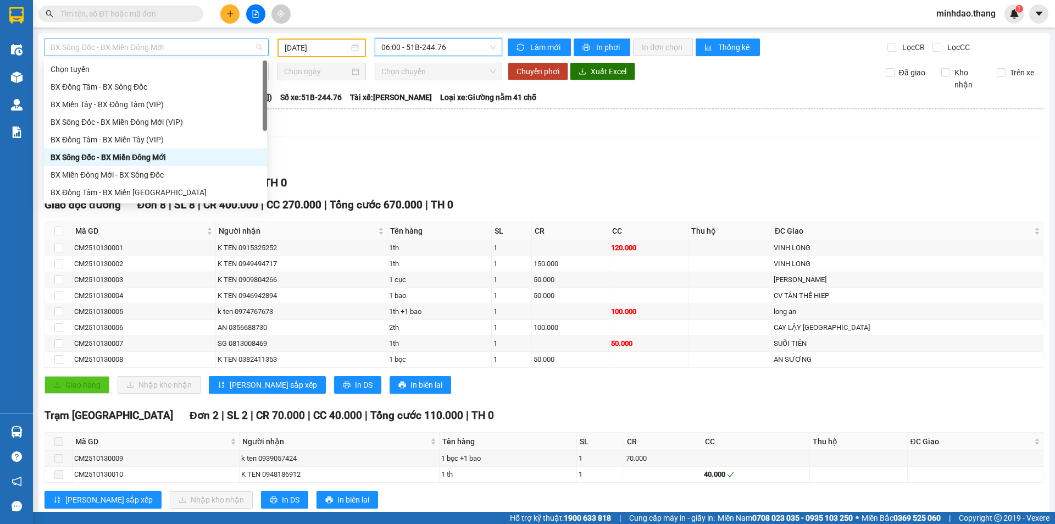
click at [167, 48] on span "BX Sông Đốc - BX Miền Đông Mới" at bounding box center [157, 47] width 212 height 16
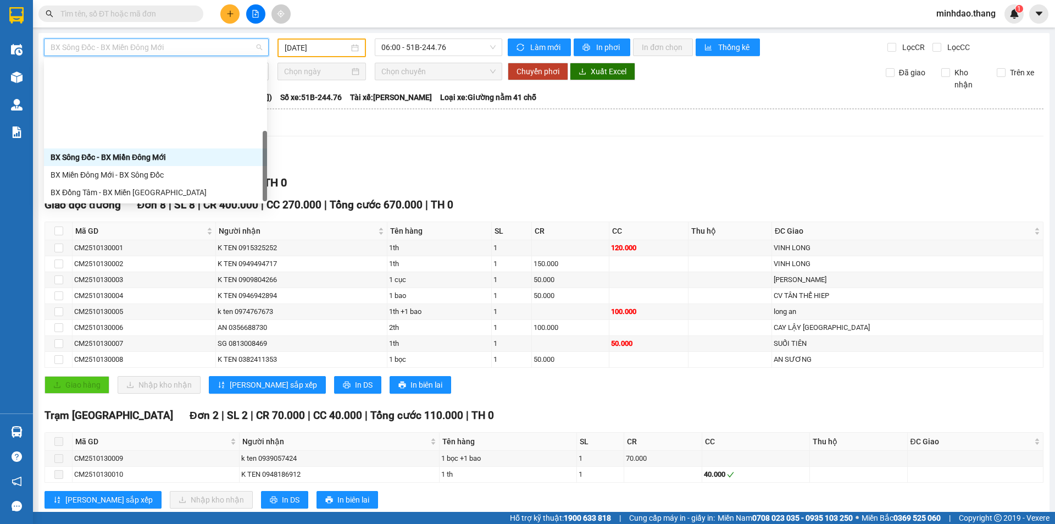
scroll to position [106, 0]
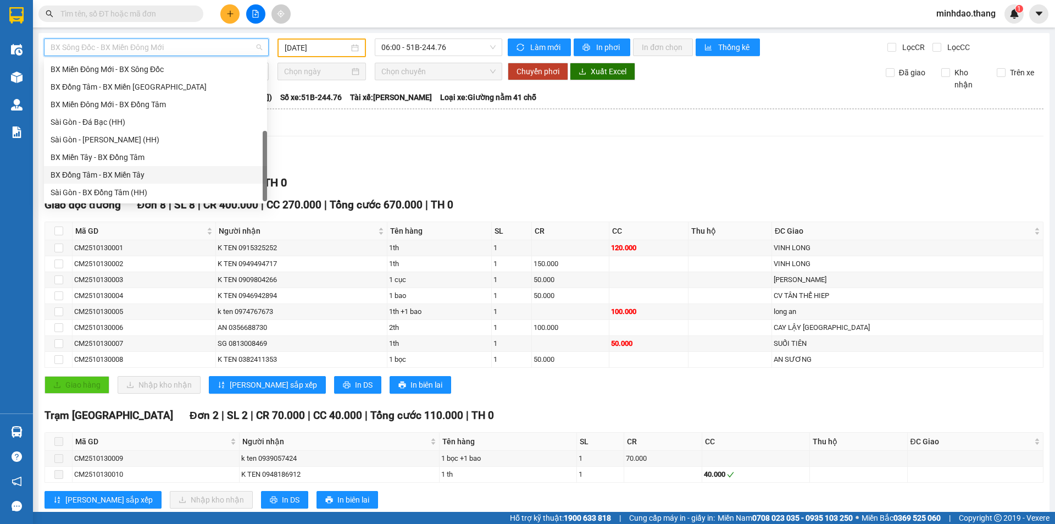
click at [115, 176] on div "BX Đồng Tâm - BX Miền Tây" at bounding box center [156, 175] width 210 height 12
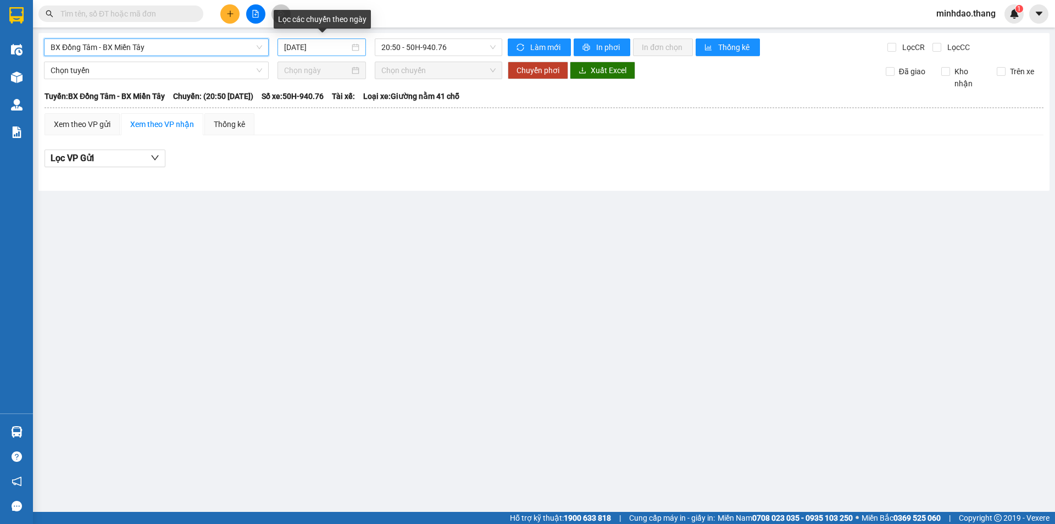
click at [319, 45] on input "[DATE]" at bounding box center [316, 47] width 65 height 12
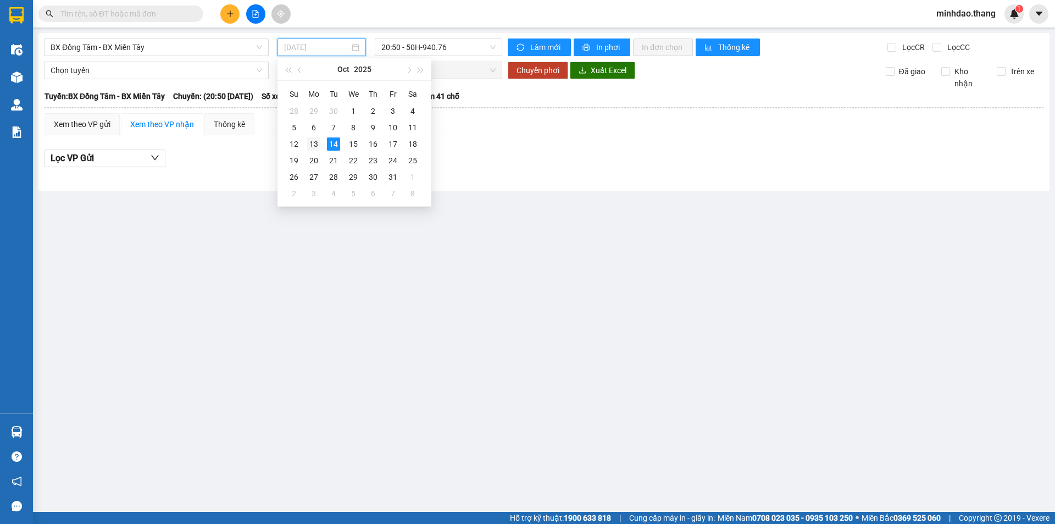
click at [310, 142] on div "13" at bounding box center [313, 143] width 13 height 13
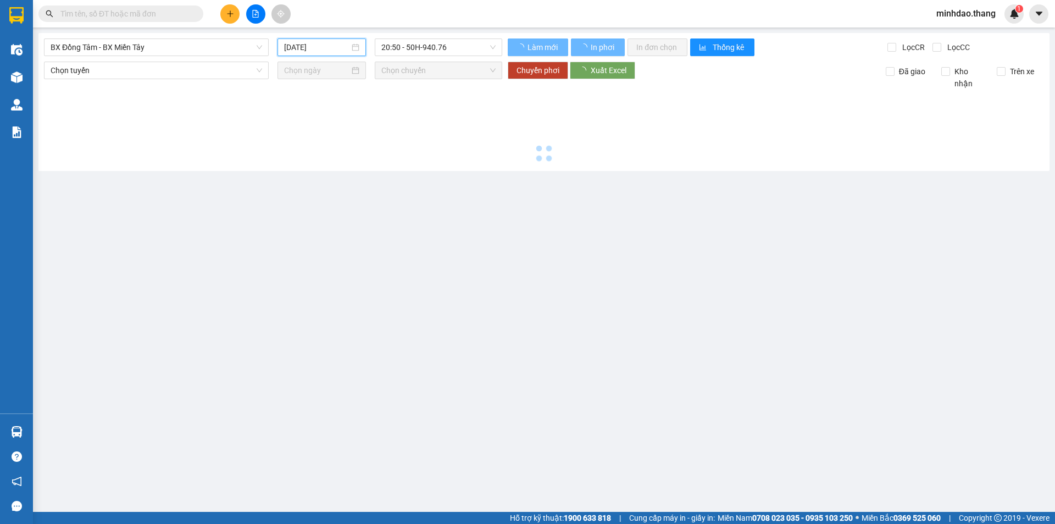
type input "[DATE]"
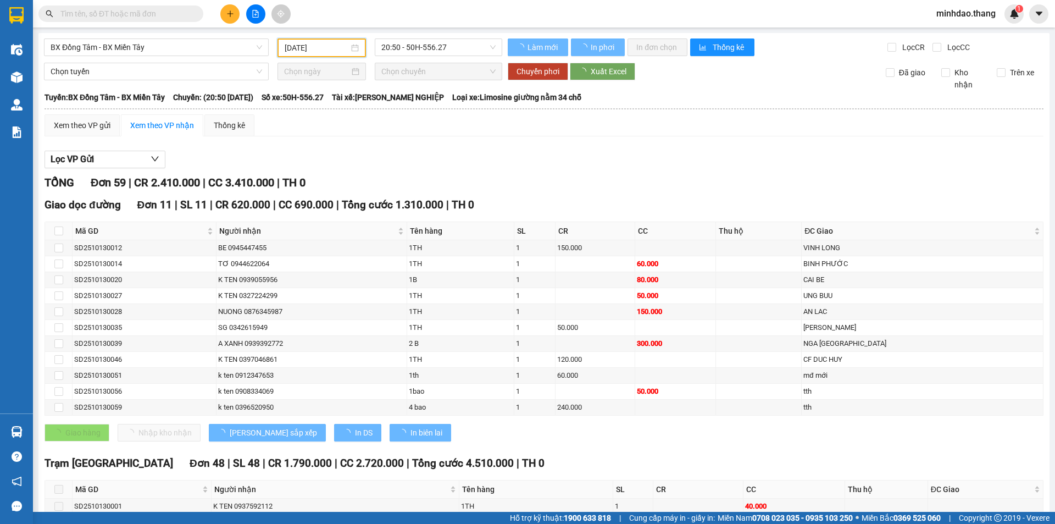
click at [417, 46] on span "20:50 - 50H-556.27" at bounding box center [438, 47] width 114 height 16
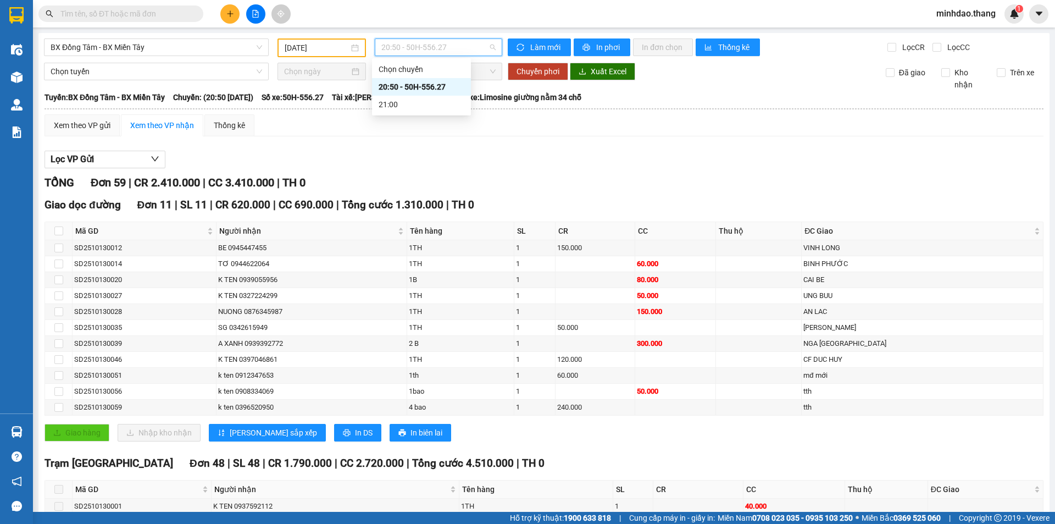
click at [410, 88] on div "20:50 - 50H-556.27" at bounding box center [422, 87] width 86 height 12
click at [191, 46] on span "BX Đồng Tâm - BX Miền Tây" at bounding box center [157, 47] width 212 height 16
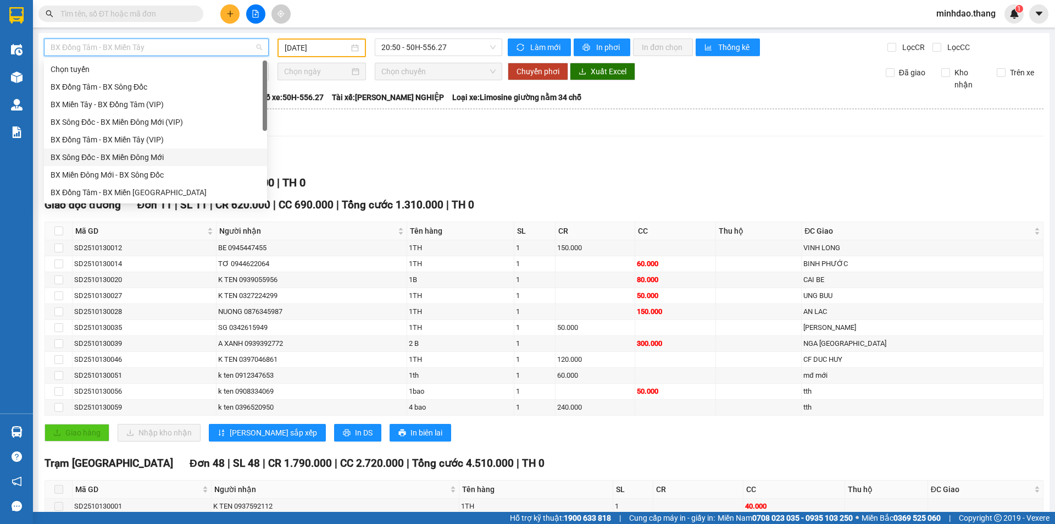
click at [137, 157] on div "BX Sông Đốc - BX Miền Đông Mới" at bounding box center [156, 157] width 210 height 12
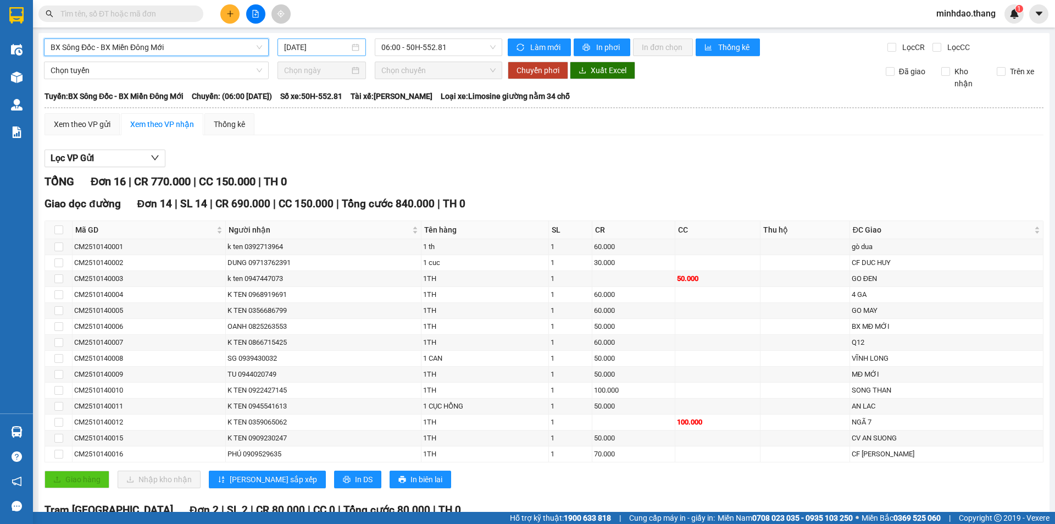
click at [303, 41] on div "[DATE]" at bounding box center [321, 47] width 88 height 18
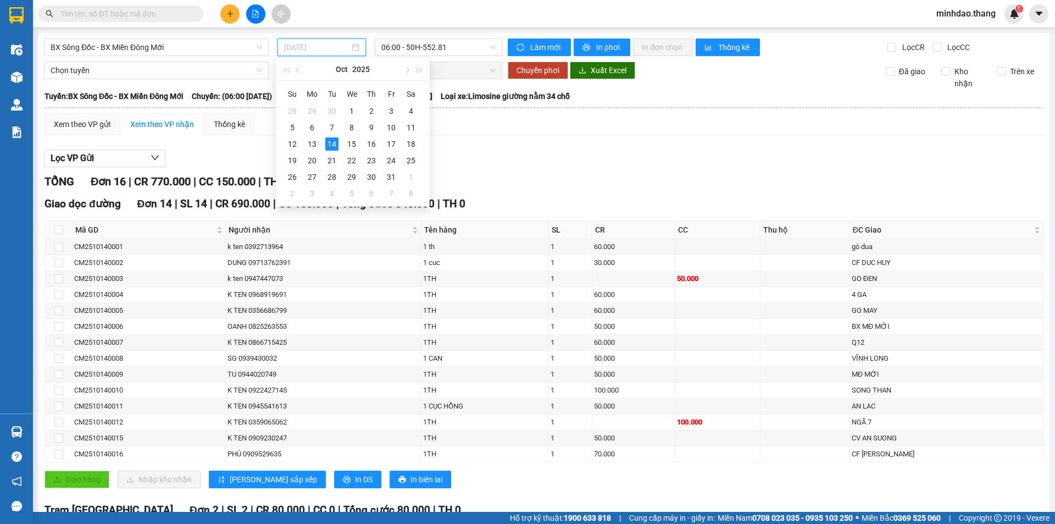
drag, startPoint x: 315, startPoint y: 145, endPoint x: 392, endPoint y: 81, distance: 99.1
click at [315, 143] on div "13" at bounding box center [312, 143] width 13 height 13
type input "[DATE]"
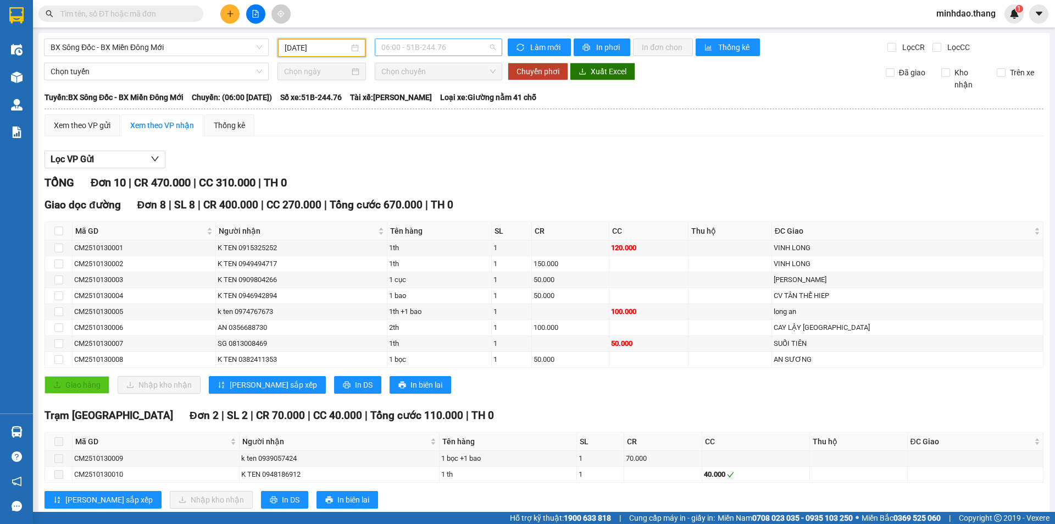
click at [409, 47] on span "06:00 - 51B-244.76" at bounding box center [438, 47] width 114 height 16
click at [401, 108] on div "17:00 - 50H-649.54" at bounding box center [422, 104] width 86 height 12
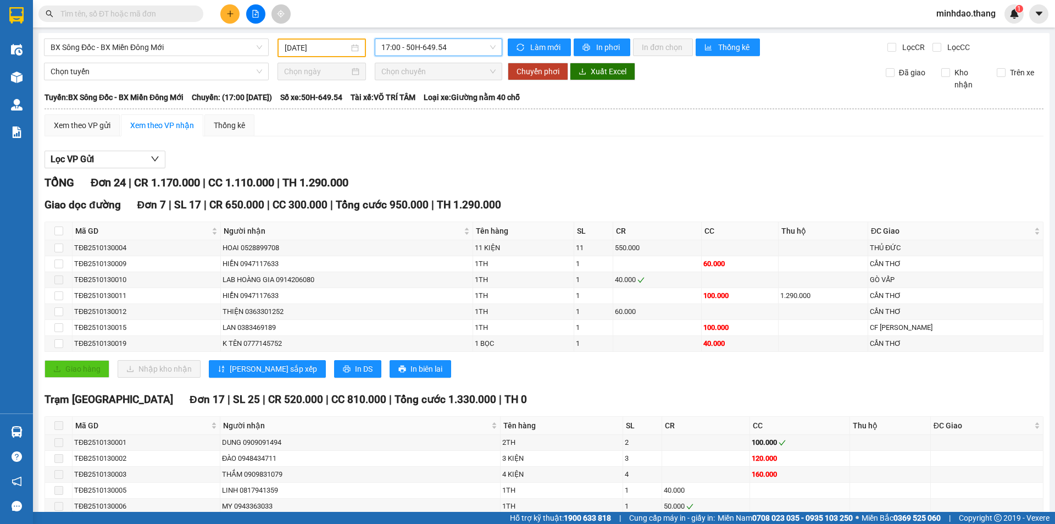
drag, startPoint x: 446, startPoint y: 44, endPoint x: 442, endPoint y: 55, distance: 12.0
click at [445, 44] on span "17:00 - 50H-649.54" at bounding box center [438, 47] width 114 height 16
drag, startPoint x: 413, startPoint y: 83, endPoint x: 419, endPoint y: 84, distance: 6.1
click at [413, 83] on div "06:00 - 51B-244.76" at bounding box center [422, 87] width 86 height 12
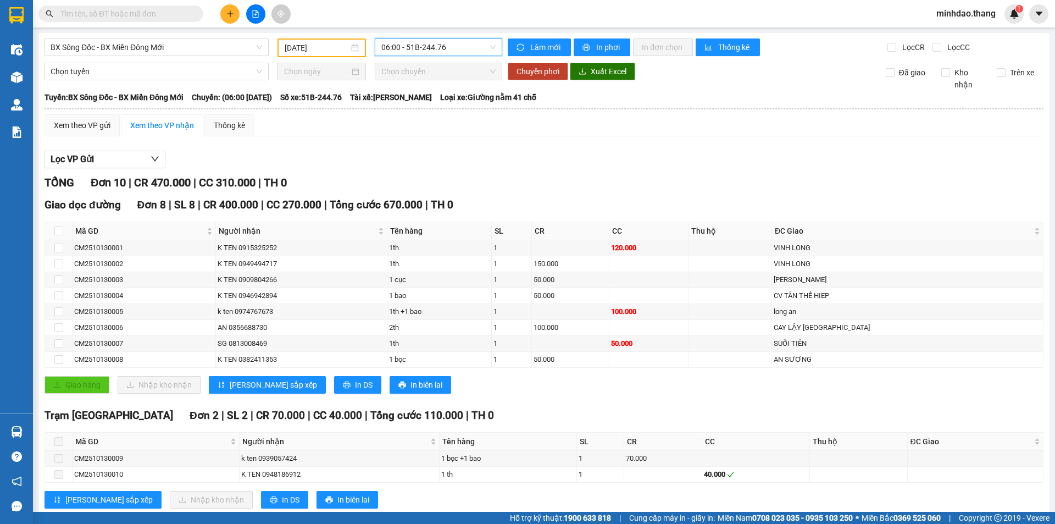
click at [447, 56] on div "06:00 06:00 - 51B-244.76" at bounding box center [438, 47] width 136 height 19
click at [439, 59] on div "BX Sông Đốc - BX Miền Đông Mới [DATE] 06:00 - 51B-244.76 Làm mới In phơi In đơn…" at bounding box center [543, 283] width 1011 height 501
drag, startPoint x: 443, startPoint y: 48, endPoint x: 438, endPoint y: 91, distance: 42.7
click at [443, 51] on span "06:00 - 51B-244.76" at bounding box center [438, 47] width 114 height 16
click at [425, 123] on div "21:00 - 50H-801.85" at bounding box center [422, 122] width 86 height 12
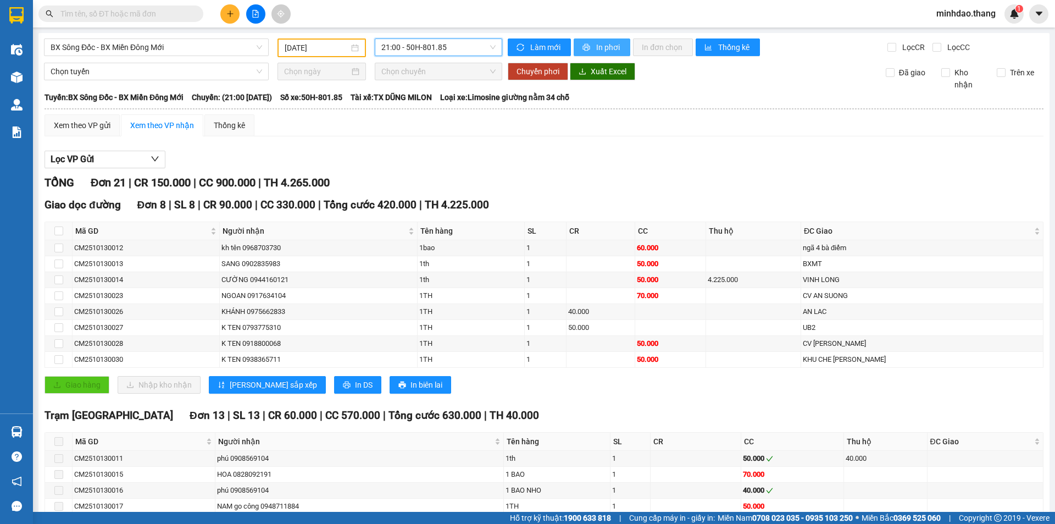
drag, startPoint x: 600, startPoint y: 51, endPoint x: 605, endPoint y: 60, distance: 10.1
click at [601, 51] on span "In phơi" at bounding box center [608, 47] width 25 height 12
